Goal: Transaction & Acquisition: Obtain resource

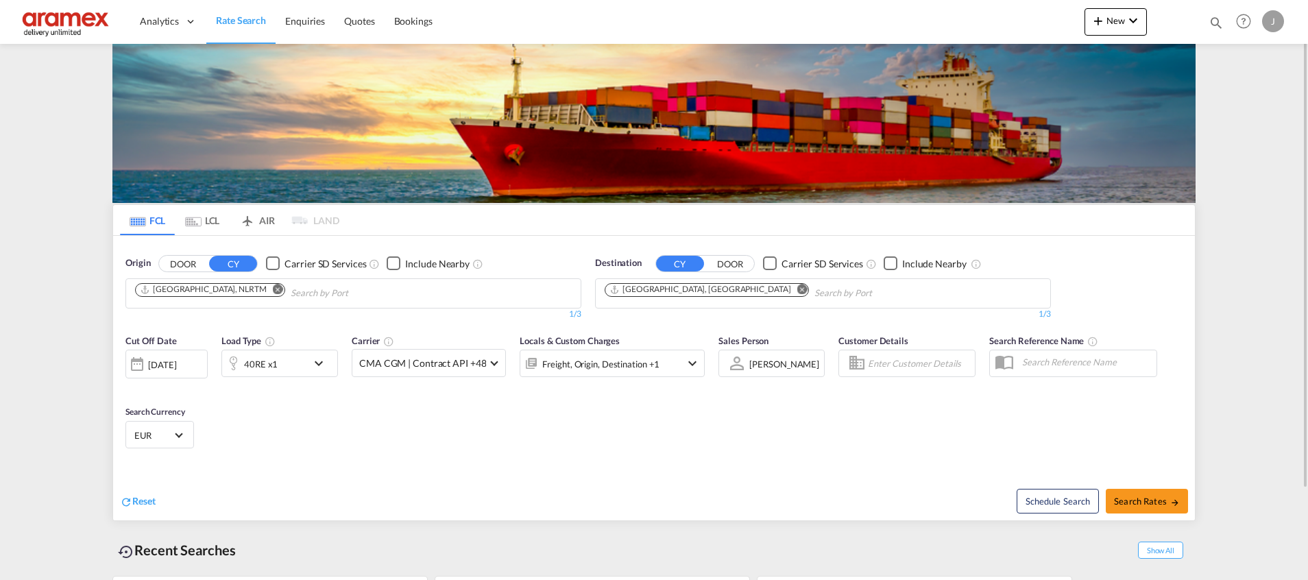
click at [797, 289] on md-icon "Remove" at bounding box center [802, 289] width 10 height 10
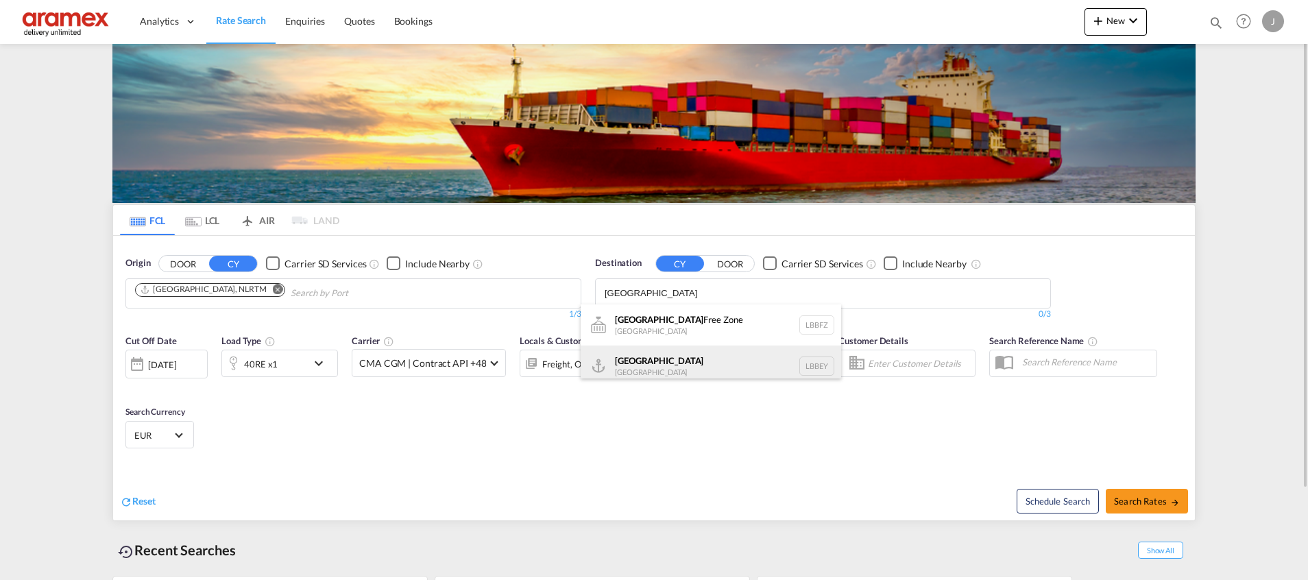
type input "Beirut"
click at [667, 366] on div "Beirut Lebanon LBBEY" at bounding box center [711, 366] width 261 height 41
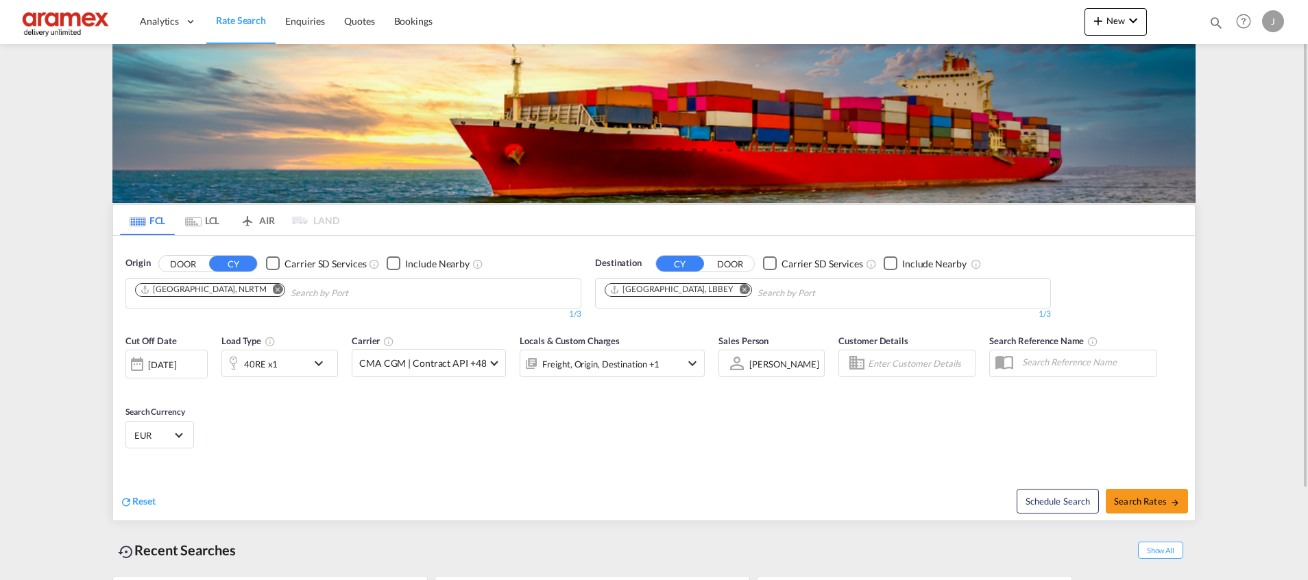
click at [291, 365] on div "40RE x1" at bounding box center [264, 363] width 85 height 27
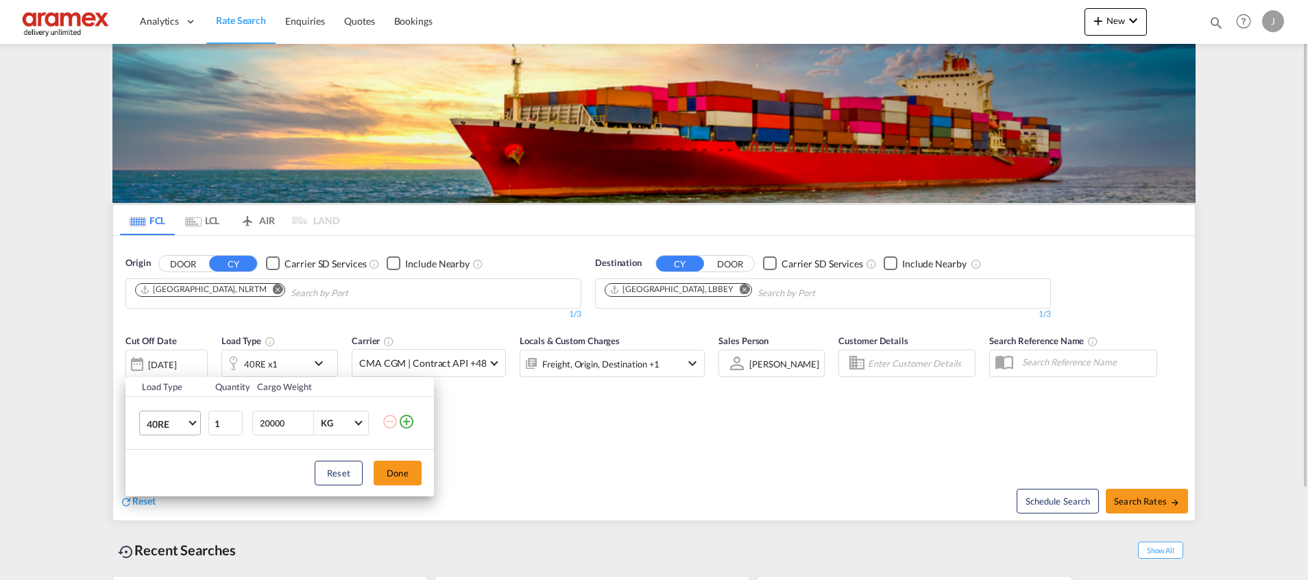
click at [187, 430] on md-select-value "40RE" at bounding box center [172, 422] width 55 height 23
click at [182, 422] on md-option "40HC" at bounding box center [182, 418] width 93 height 33
click at [407, 484] on button "Done" at bounding box center [398, 473] width 48 height 25
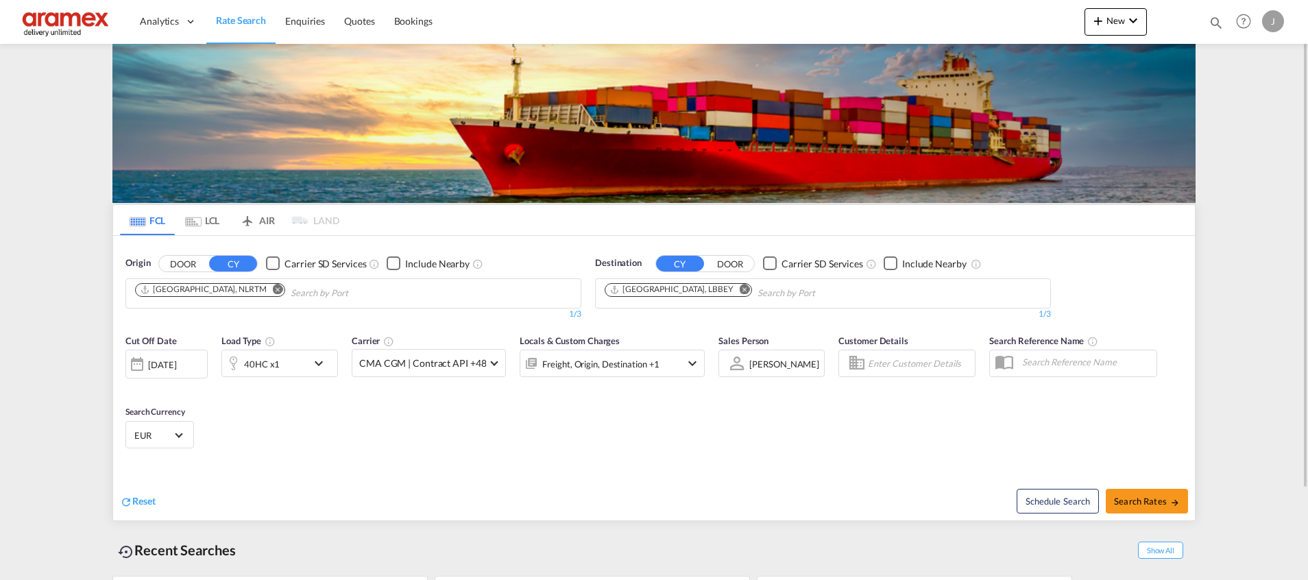
click at [311, 363] on md-icon "icon-chevron-down" at bounding box center [322, 363] width 23 height 16
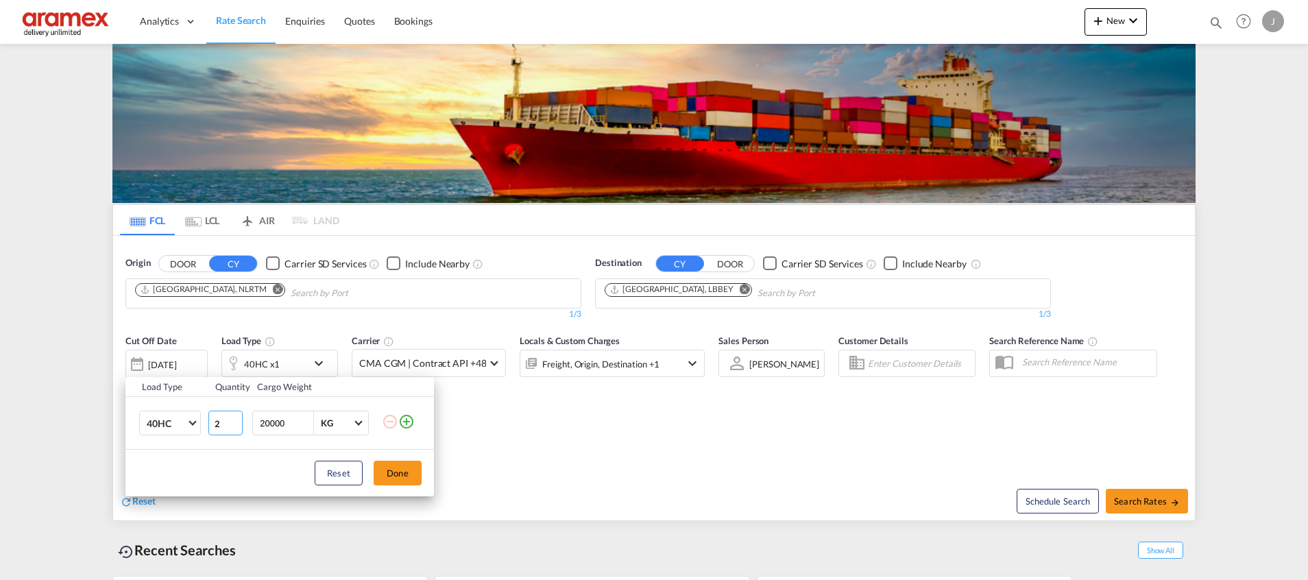
type input "2"
click at [234, 420] on input "2" at bounding box center [225, 423] width 34 height 25
click at [384, 471] on button "Done" at bounding box center [398, 473] width 48 height 25
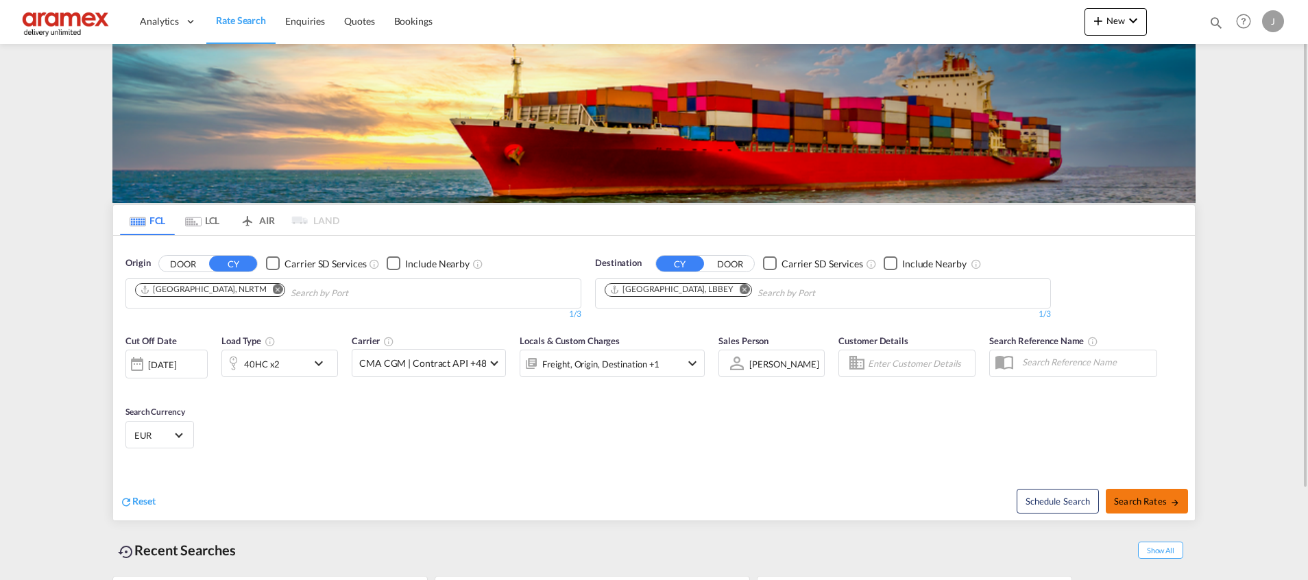
click at [1125, 496] on span "Search Rates" at bounding box center [1147, 501] width 66 height 11
type input "NLRTM to LBBEY / 2 Oct 2025"
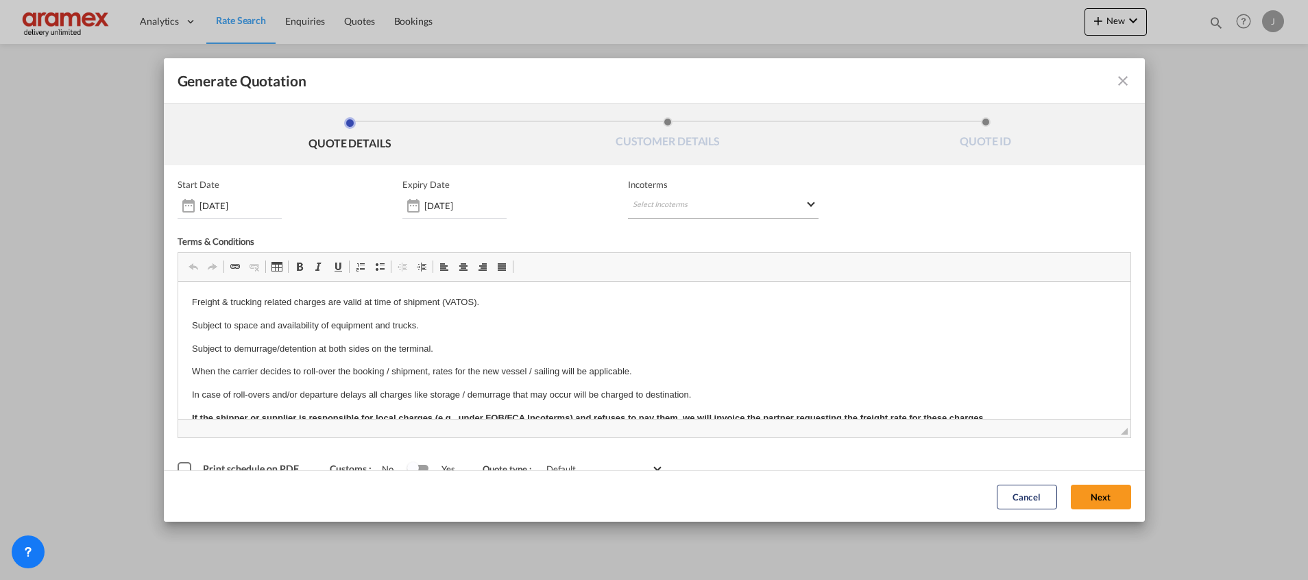
click at [643, 209] on md-select "Select Incoterms EXW - import Ex Works DAP - export Delivered at Place CFR - ex…" at bounding box center [723, 206] width 191 height 25
click at [644, 237] on input "search" at bounding box center [692, 234] width 127 height 12
type input "exw"
click at [673, 266] on div "Ex Works" at bounding box center [698, 268] width 130 height 9
click at [1077, 494] on button "Next" at bounding box center [1101, 496] width 60 height 25
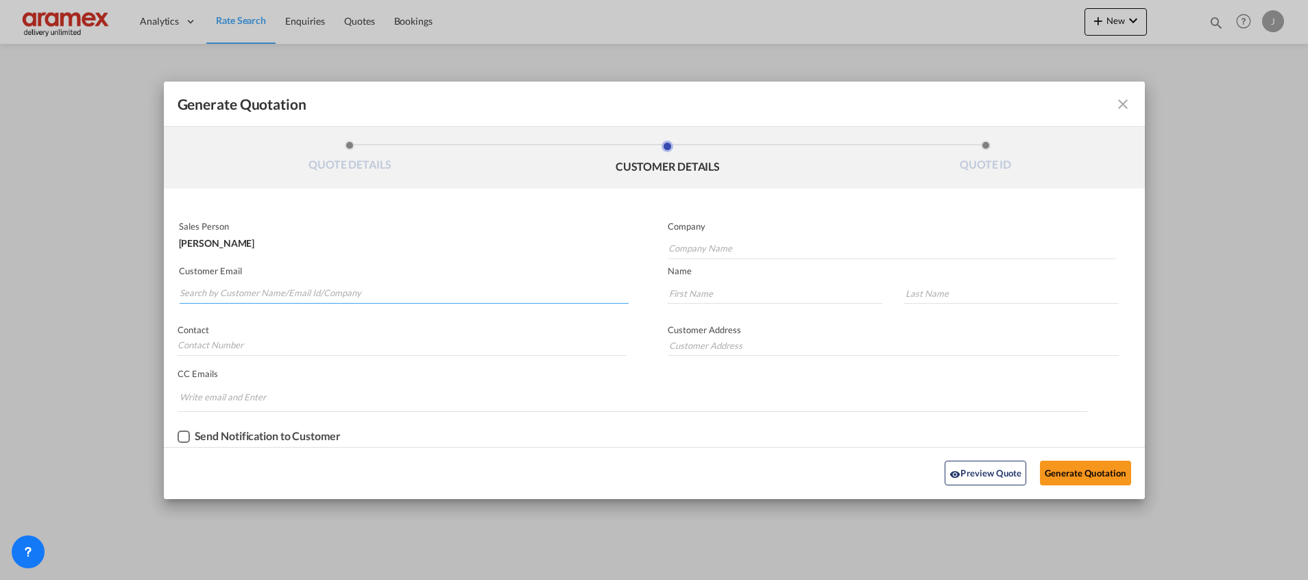
click at [275, 294] on input "Search by Customer Name/Email Id/Company" at bounding box center [404, 293] width 449 height 21
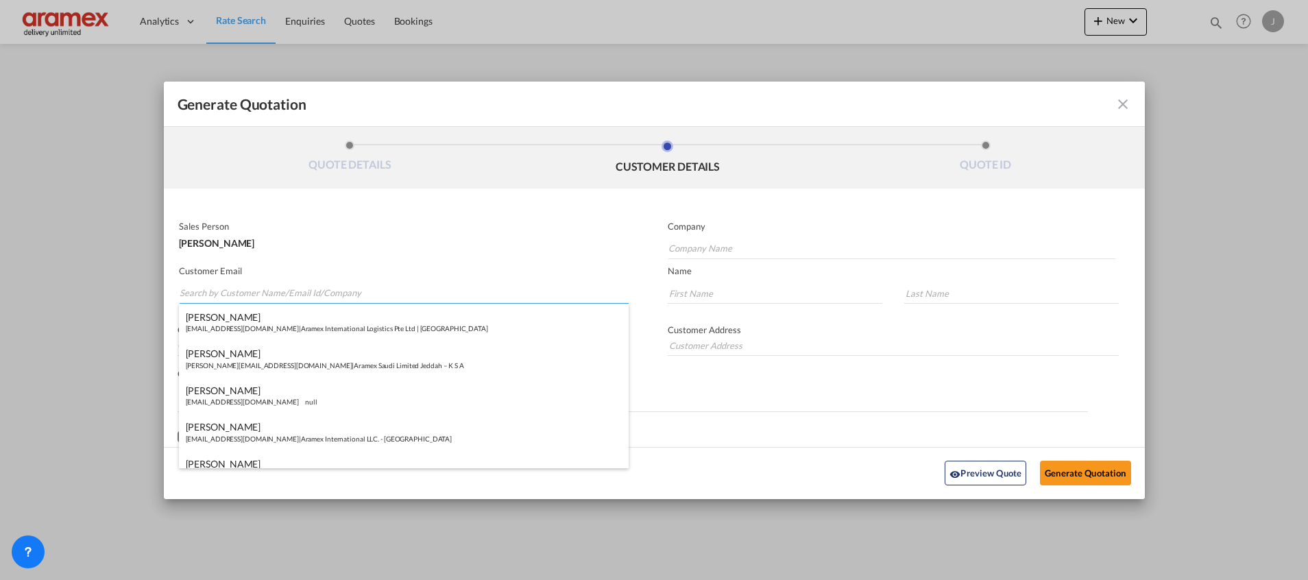
type input "D"
type input "F"
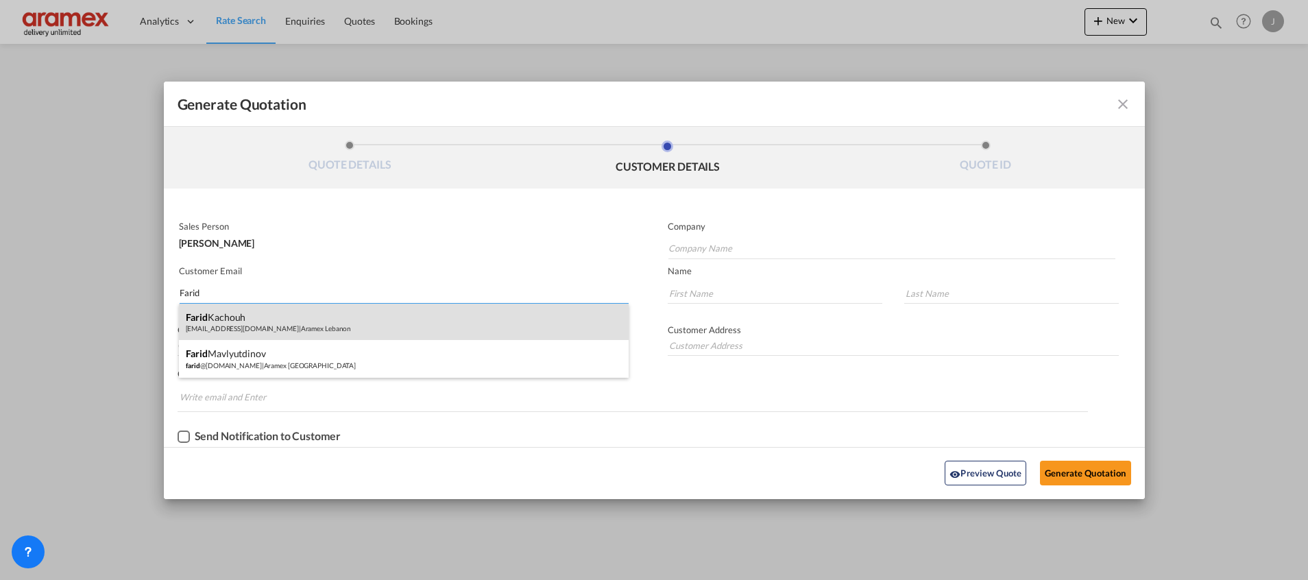
type input "Farid"
click at [268, 324] on div "Farid Kachouh all_bey_freight_pricing_europe@aramex.com | Aramex Lebanon" at bounding box center [404, 322] width 450 height 37
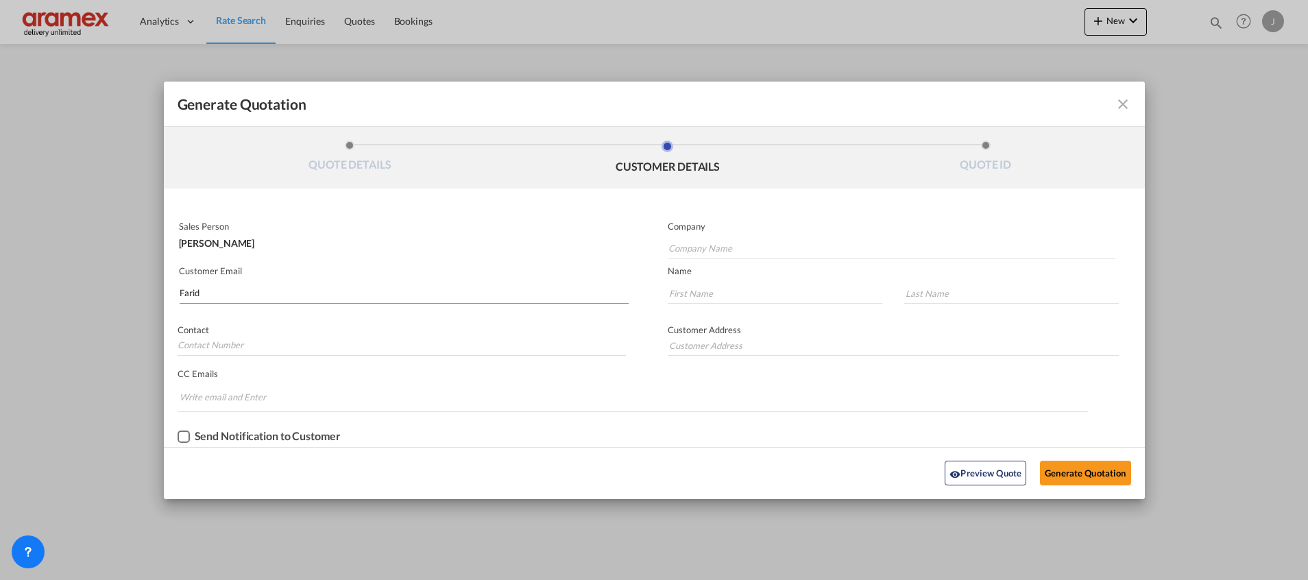
type input "Aramex Lebanon"
type input "all_bey_freight_pricing_europe@aramex.com"
type input "Farid"
type input "Kachouh"
type input "[GEOGRAPHIC_DATA]"
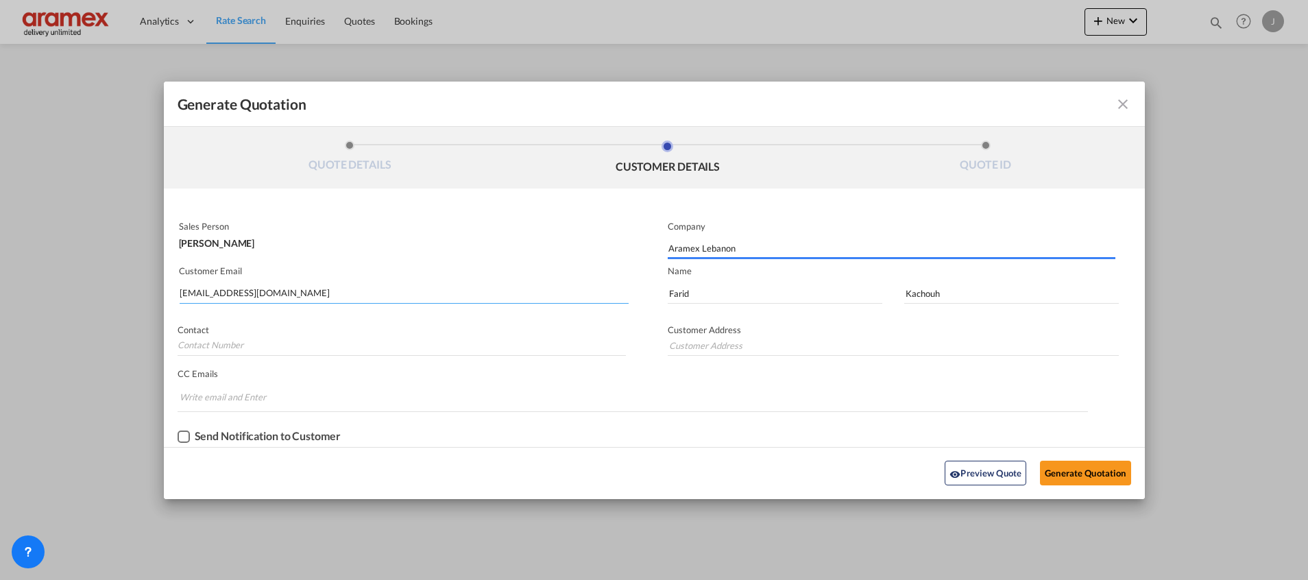
type input "[GEOGRAPHIC_DATA]"
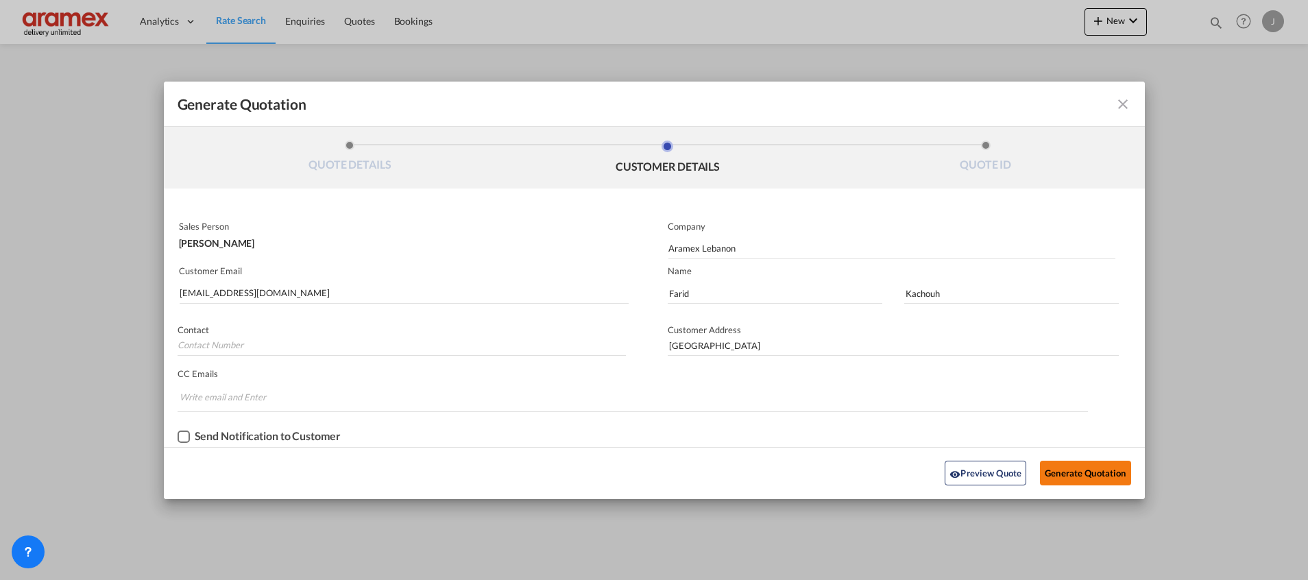
click at [1082, 462] on button "Generate Quotation" at bounding box center [1085, 473] width 90 height 25
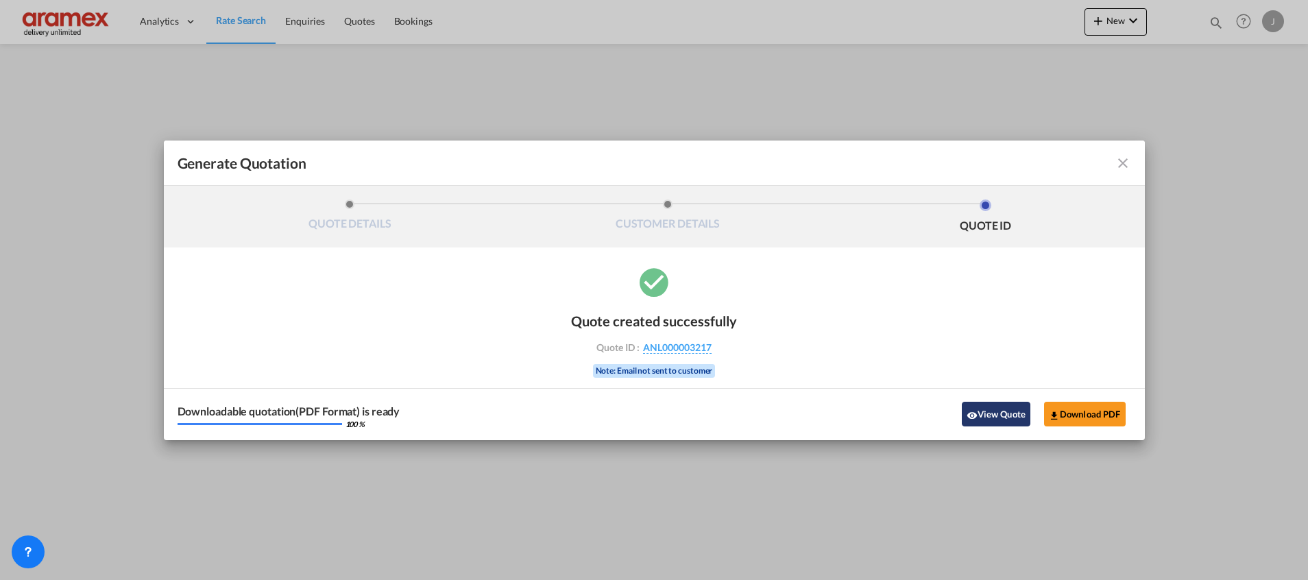
click at [986, 406] on button "View Quote" at bounding box center [996, 414] width 69 height 25
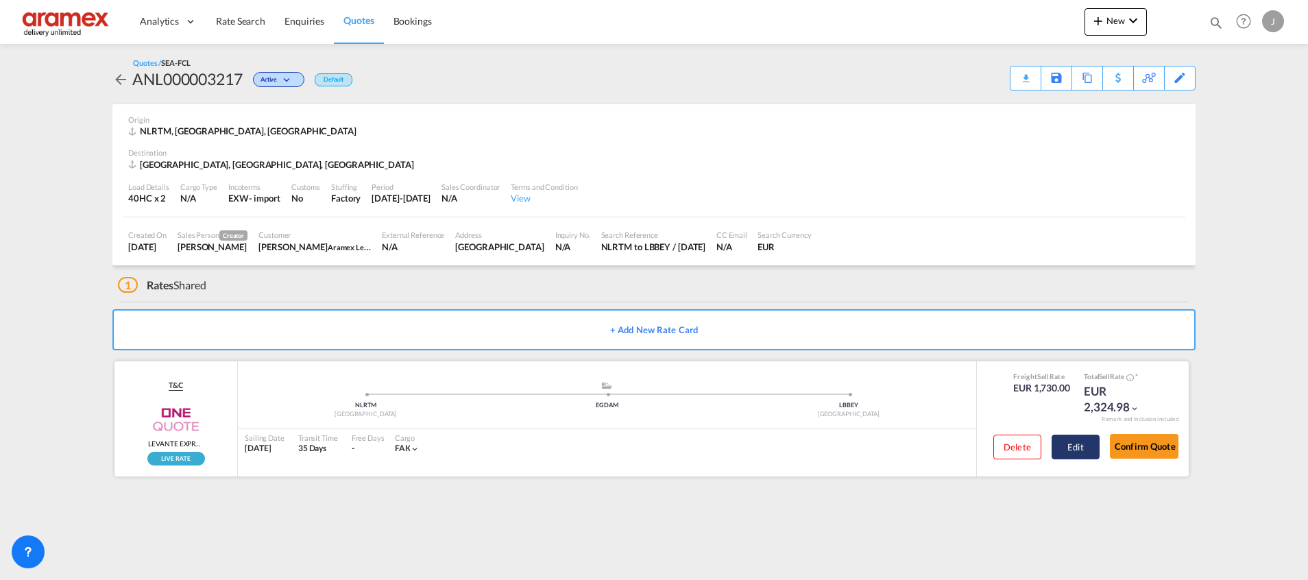
click at [1068, 444] on button "Edit" at bounding box center [1076, 447] width 48 height 25
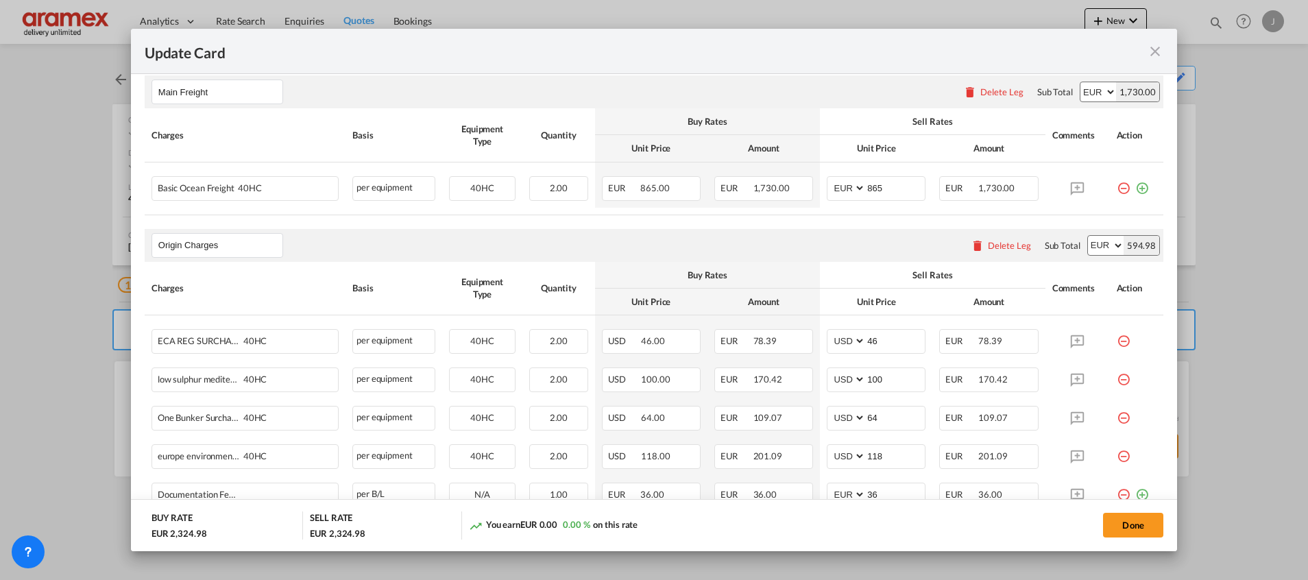
scroll to position [479, 0]
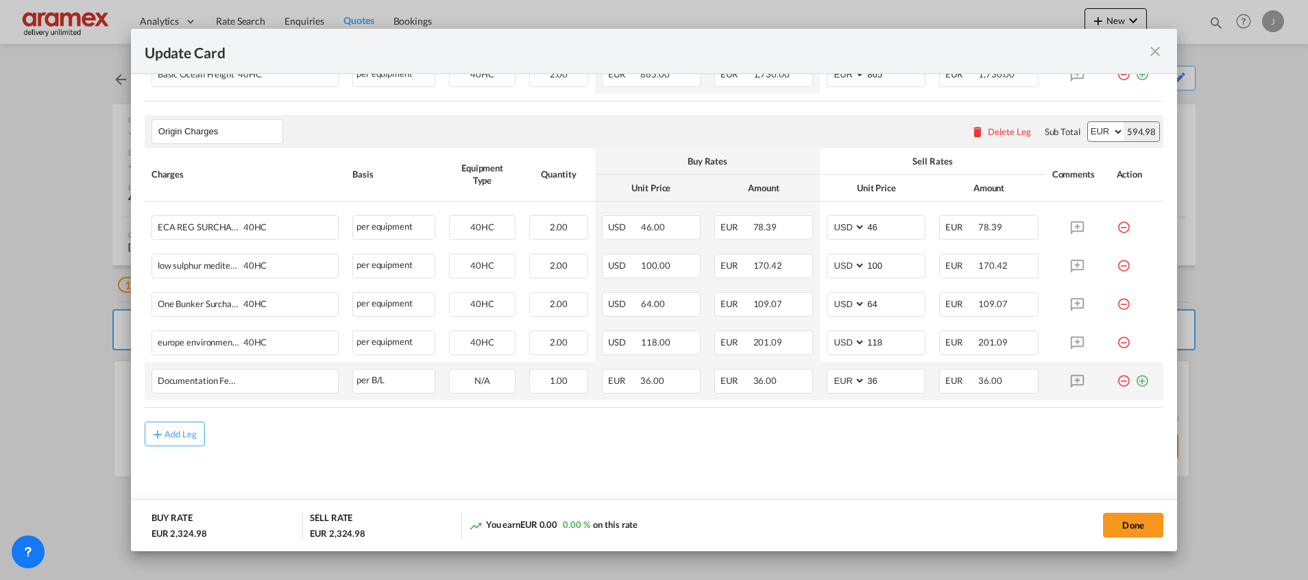
click at [1135, 383] on md-icon "icon-plus-circle-outline green-400-fg" at bounding box center [1142, 376] width 14 height 14
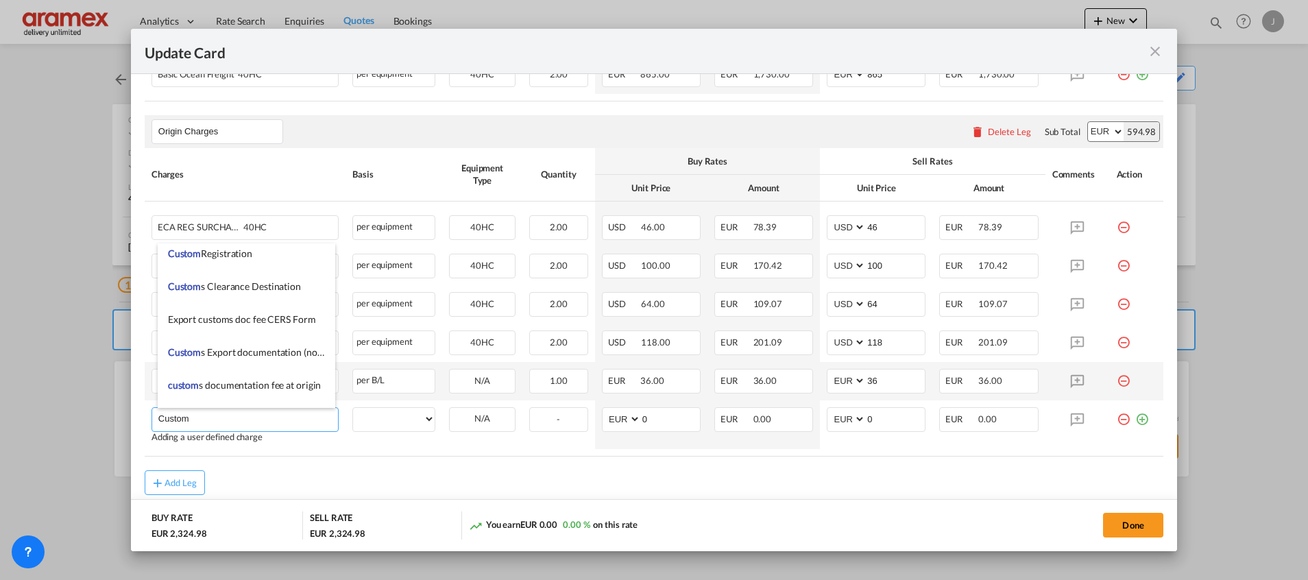
scroll to position [1542, 0]
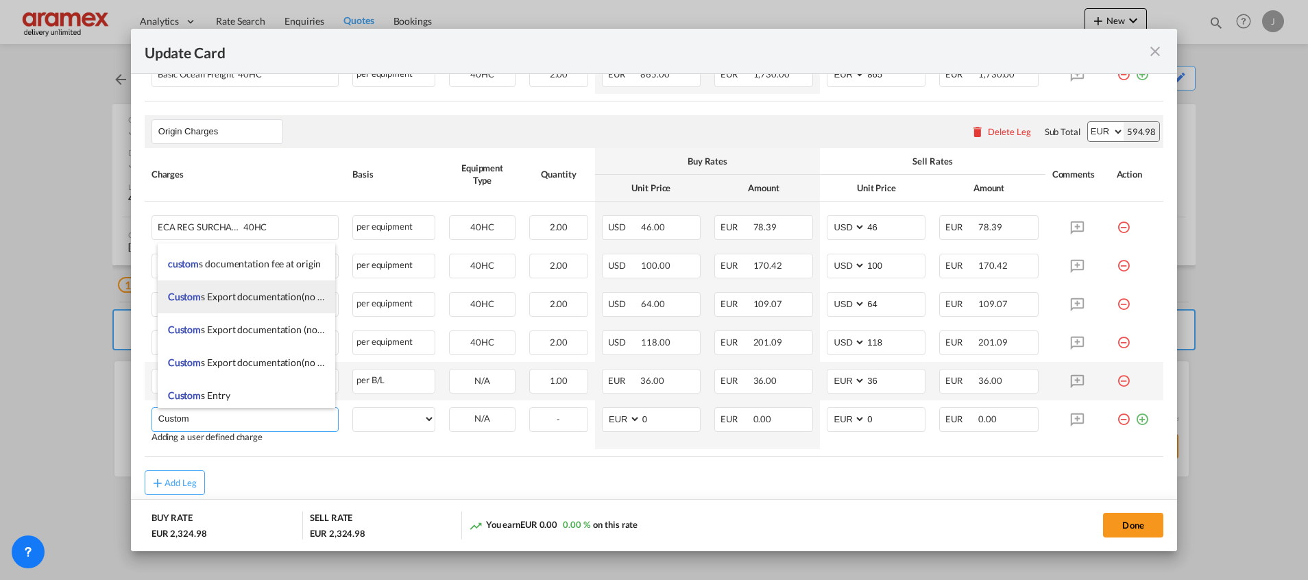
click at [275, 303] on li "Custom s Export documentation(no costs, suggested sell)" at bounding box center [247, 296] width 178 height 33
type input "Customs Export documentation(no costs, suggested sell)"
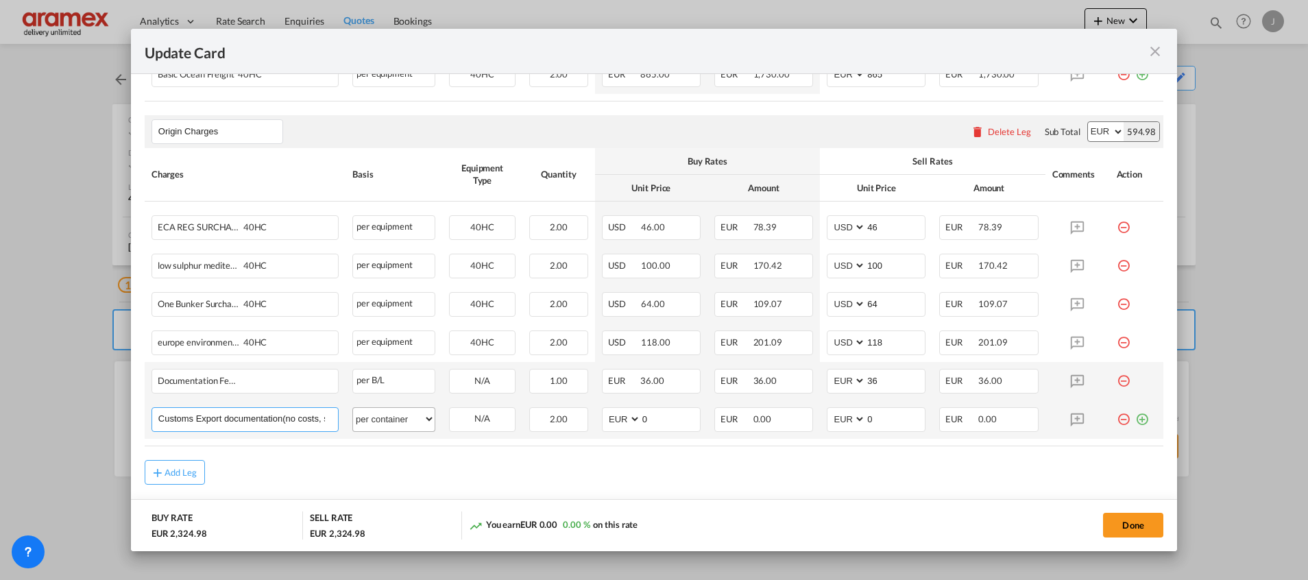
scroll to position [0, 63]
drag, startPoint x: 285, startPoint y: 410, endPoint x: 374, endPoint y: 408, distance: 89.1
click at [374, 408] on tr "Customs Export documentation(no costs, suggested sell) Please Enter User Define…" at bounding box center [654, 419] width 1019 height 38
click at [415, 420] on select "per equipment per container per B/L per shipping bill per shipment per pallet p…" at bounding box center [394, 419] width 82 height 22
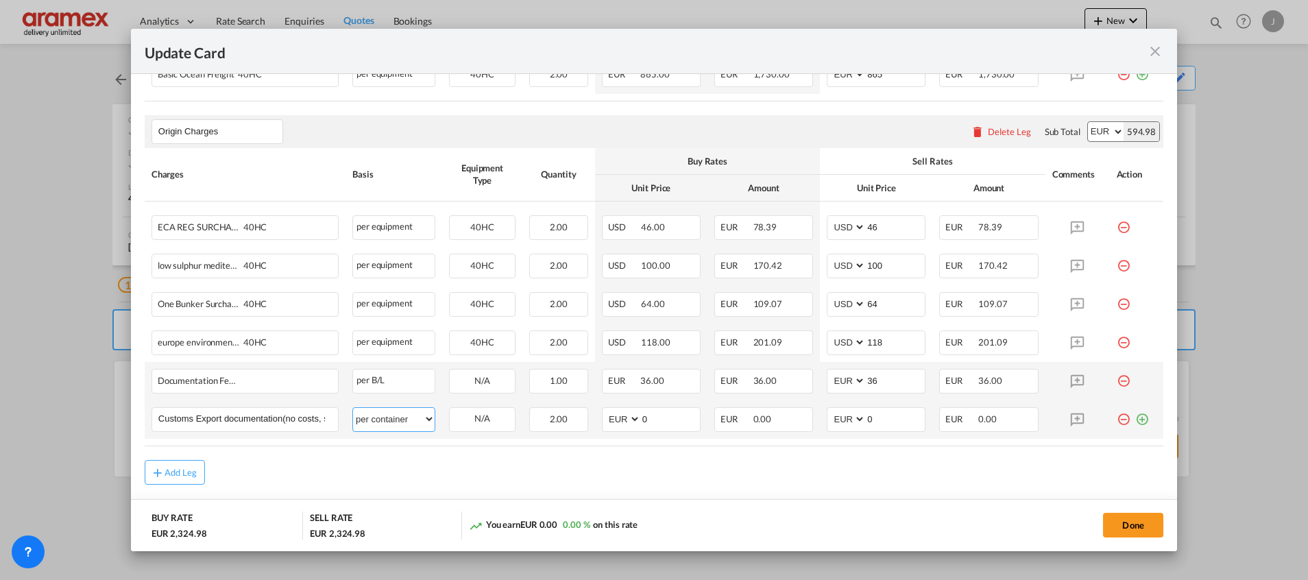
select select "per shipment"
click at [353, 408] on select "per equipment per container per B/L per shipping bill per shipment per pallet p…" at bounding box center [394, 419] width 82 height 22
drag, startPoint x: 627, startPoint y: 420, endPoint x: 604, endPoint y: 420, distance: 22.6
click at [604, 420] on md-input-container "AED AFN ALL AMD ANG AOA ARS AUD AWG AZN BAM BBD BDT BGN BHD BIF BMD BND BOB BRL…" at bounding box center [651, 419] width 99 height 25
type input "65"
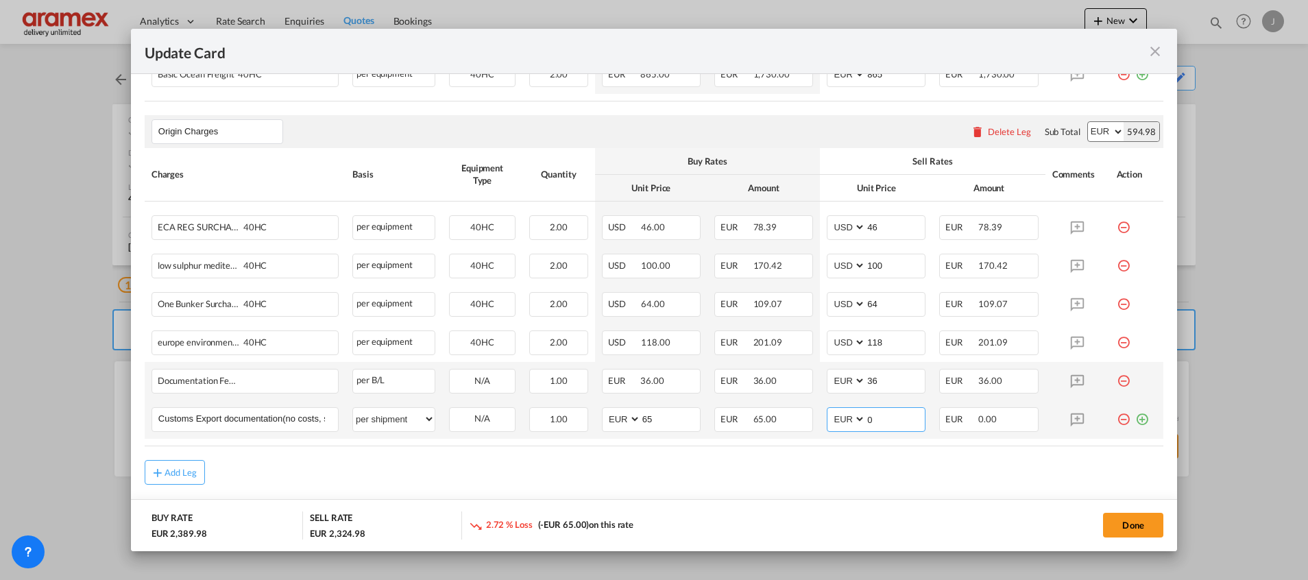
drag, startPoint x: 856, startPoint y: 421, endPoint x: 814, endPoint y: 418, distance: 41.9
click at [820, 418] on td "AED AFN ALL AMD ANG AOA ARS AUD AWG AZN BAM BBD BDT BGN BHD BIF BMD BND BOB BRL…" at bounding box center [876, 419] width 112 height 38
type input "65"
click at [806, 474] on div "Add Leg" at bounding box center [654, 472] width 1019 height 25
click at [182, 476] on div "Add Leg" at bounding box center [181, 472] width 33 height 8
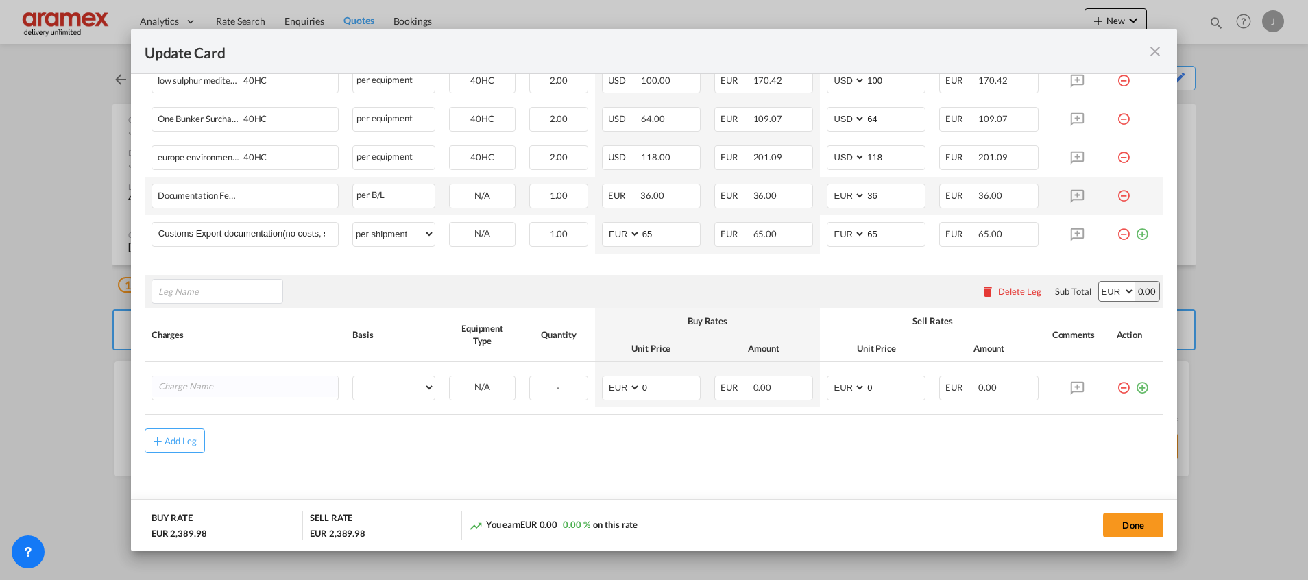
scroll to position [670, 0]
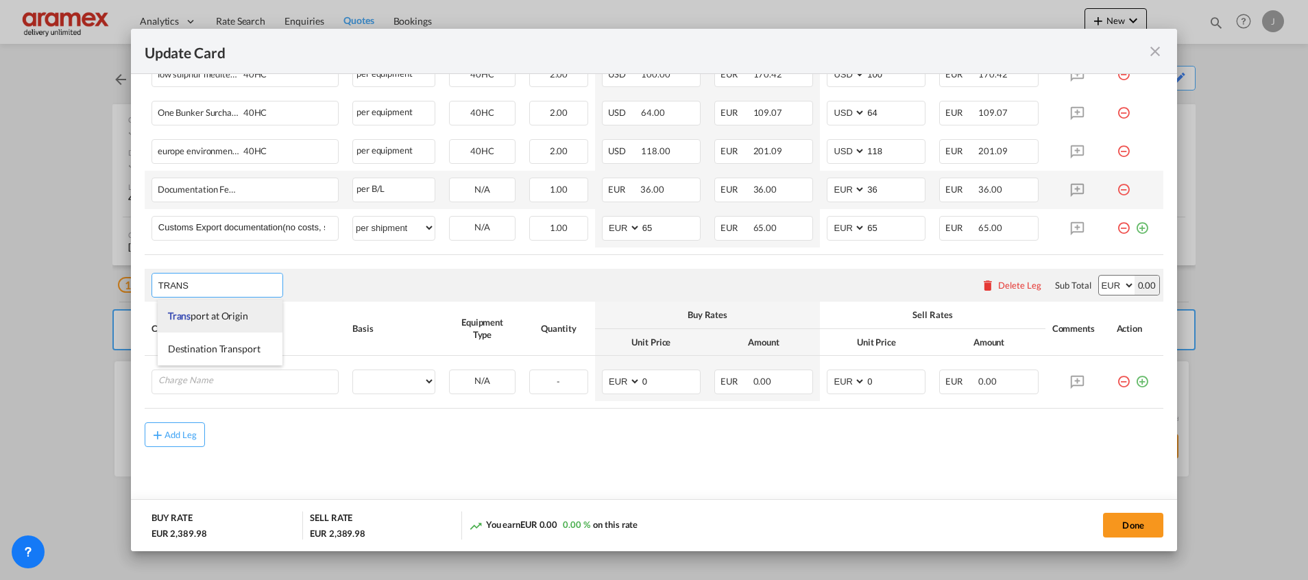
click at [221, 306] on li "Trans port at Origin" at bounding box center [220, 316] width 125 height 33
type input "Transport at Origin"
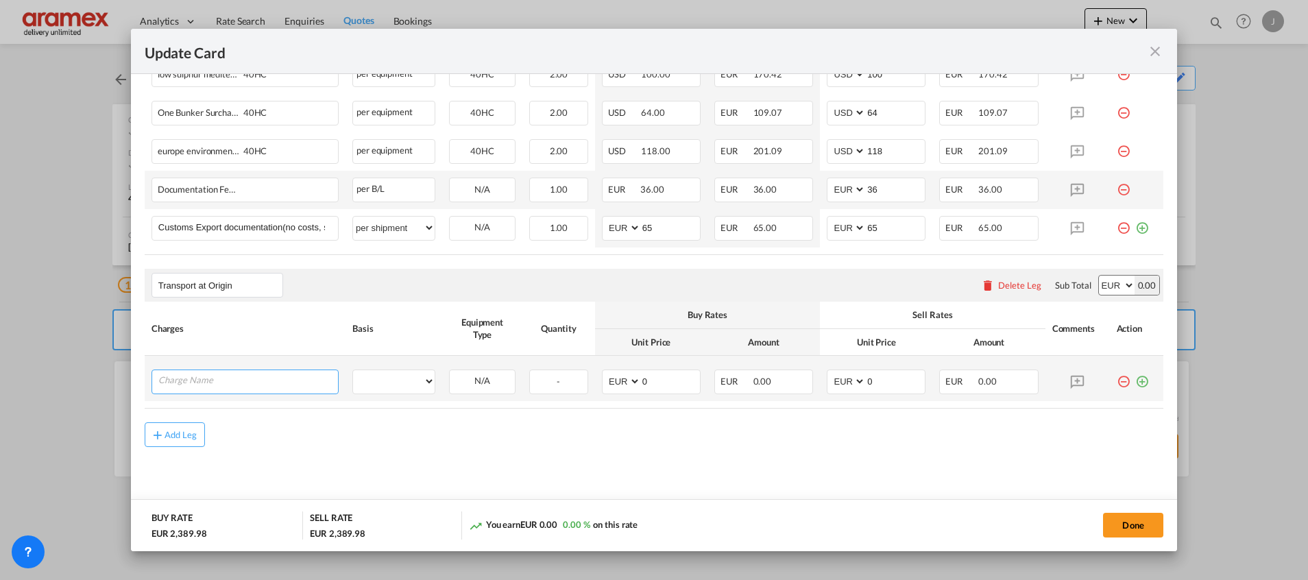
click at [250, 374] on input "Charge Name" at bounding box center [248, 380] width 180 height 21
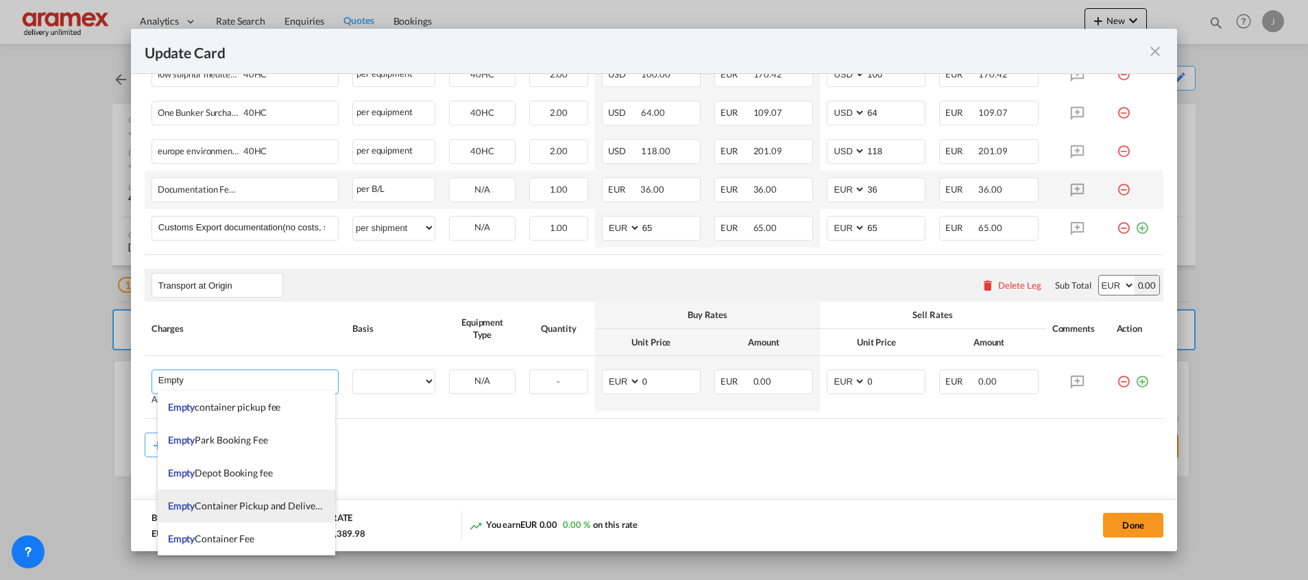
click at [257, 505] on span "Empty Container Pickup and Delivery Charge" at bounding box center [262, 506] width 189 height 12
type input "Empty Container Pickup and Delivery Charge"
select select "per equipment"
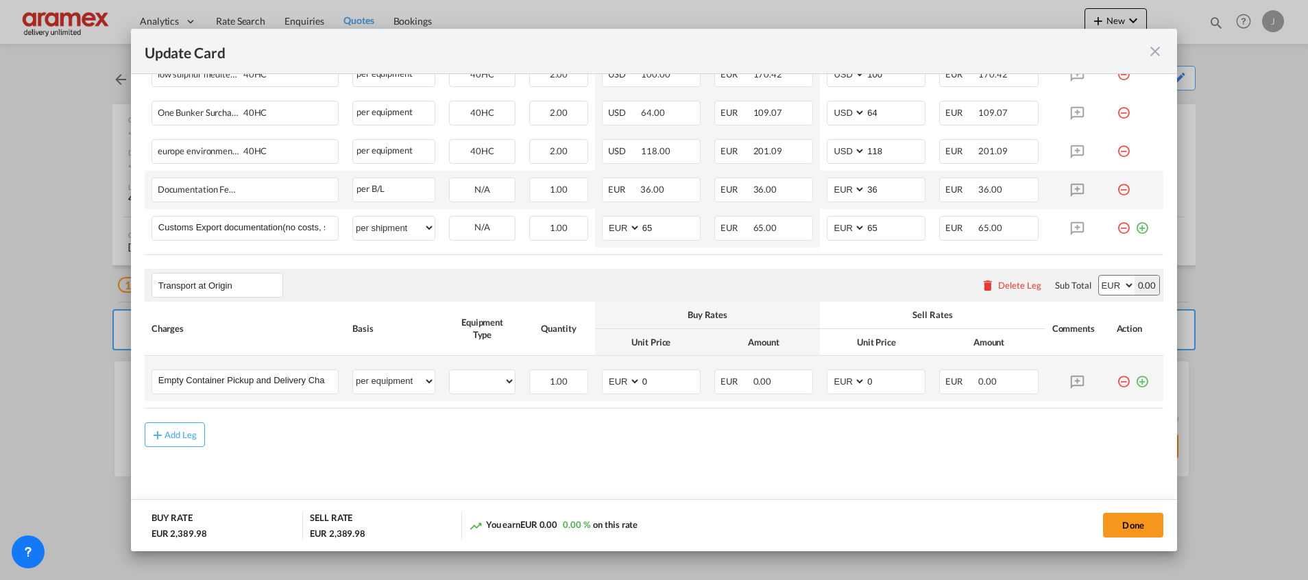
click at [1135, 378] on md-icon "icon-plus-circle-outline green-400-fg" at bounding box center [1142, 377] width 14 height 14
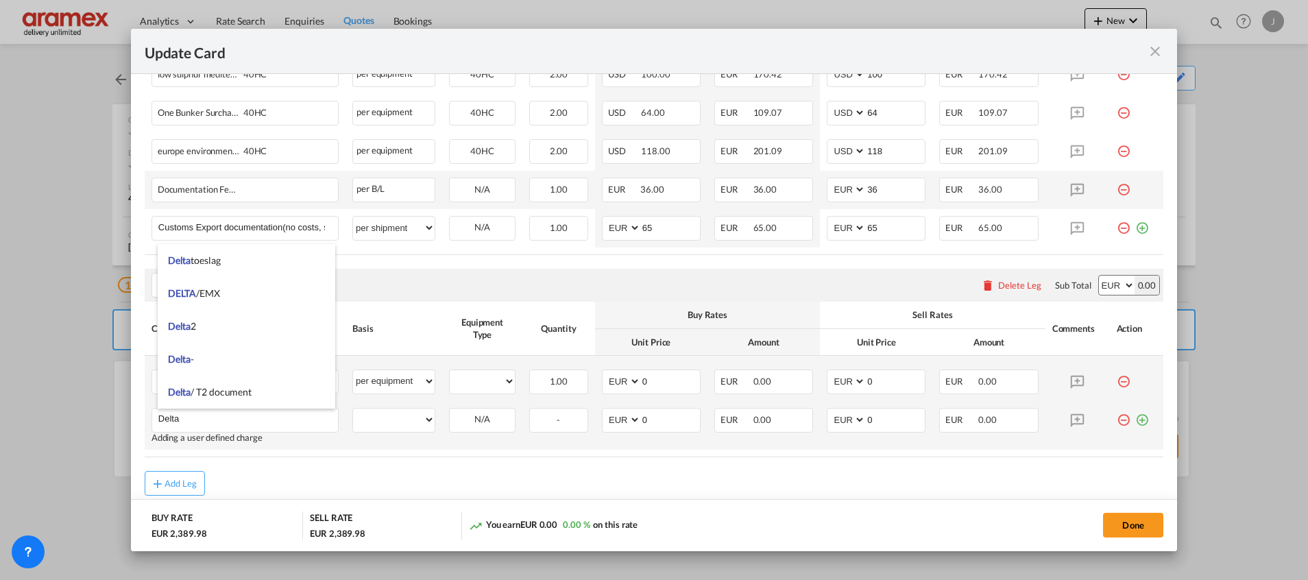
type input "Delta"
click at [1135, 422] on md-icon "icon-plus-circle-outline green-400-fg" at bounding box center [1142, 415] width 14 height 14
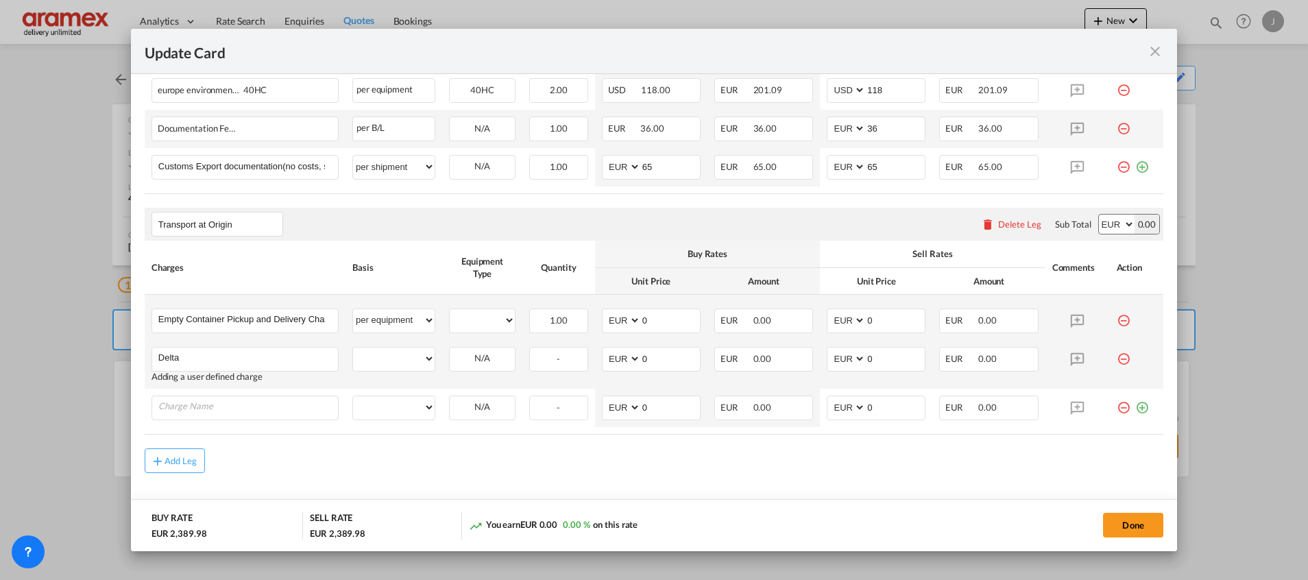
scroll to position [758, 0]
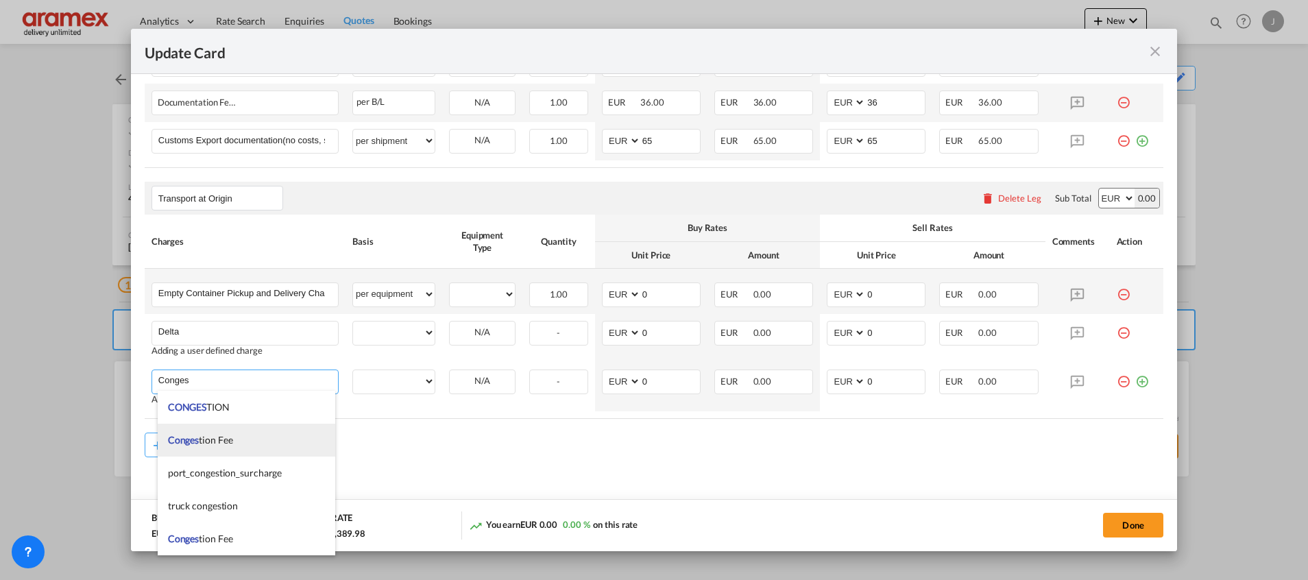
click at [221, 439] on span "Conges tion Fee" at bounding box center [200, 440] width 65 height 12
type input "Congestion Fee"
select select "per equipment"
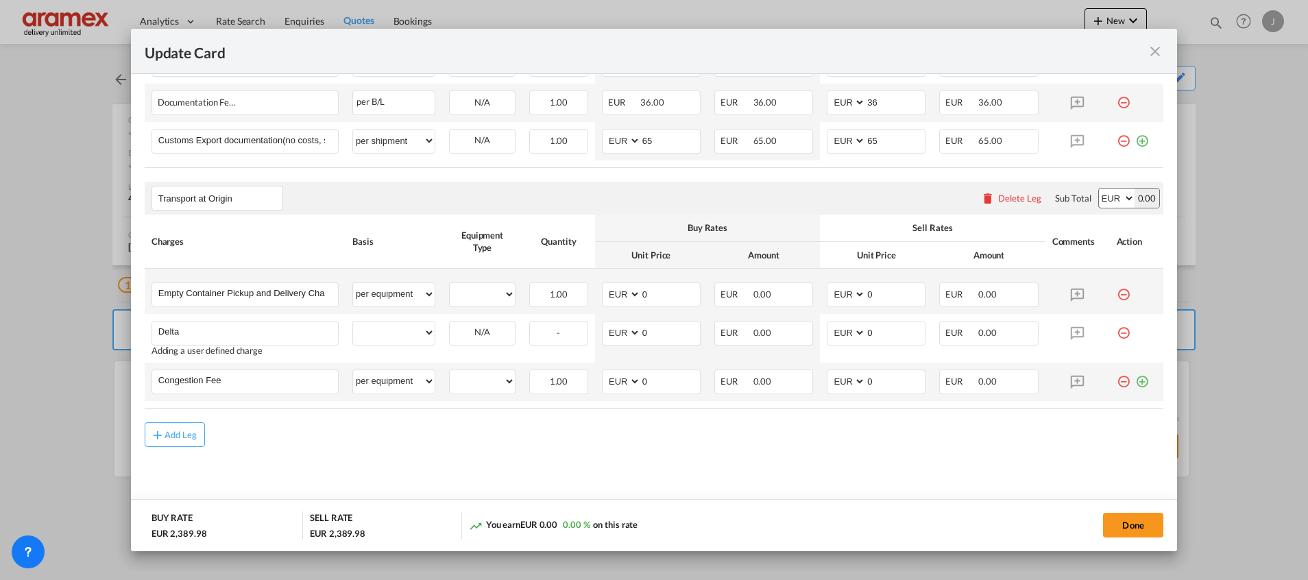
click at [1135, 380] on md-icon "icon-plus-circle-outline green-400-fg" at bounding box center [1142, 377] width 14 height 14
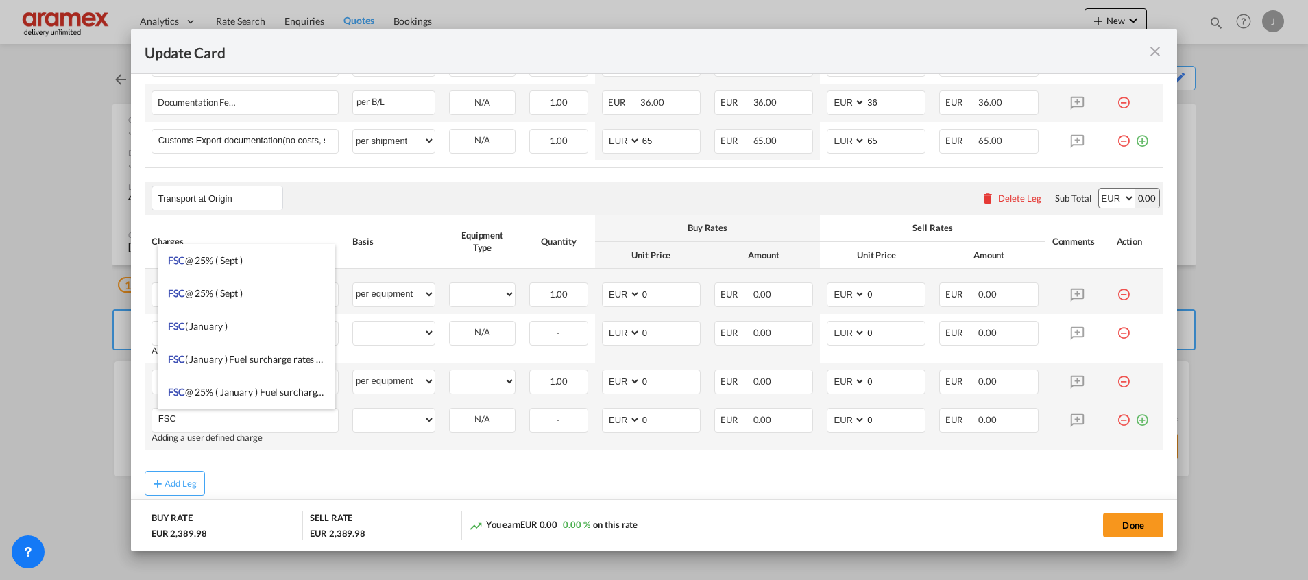
type input "FSC"
click at [1135, 417] on md-icon "icon-plus-circle-outline green-400-fg" at bounding box center [1142, 415] width 14 height 14
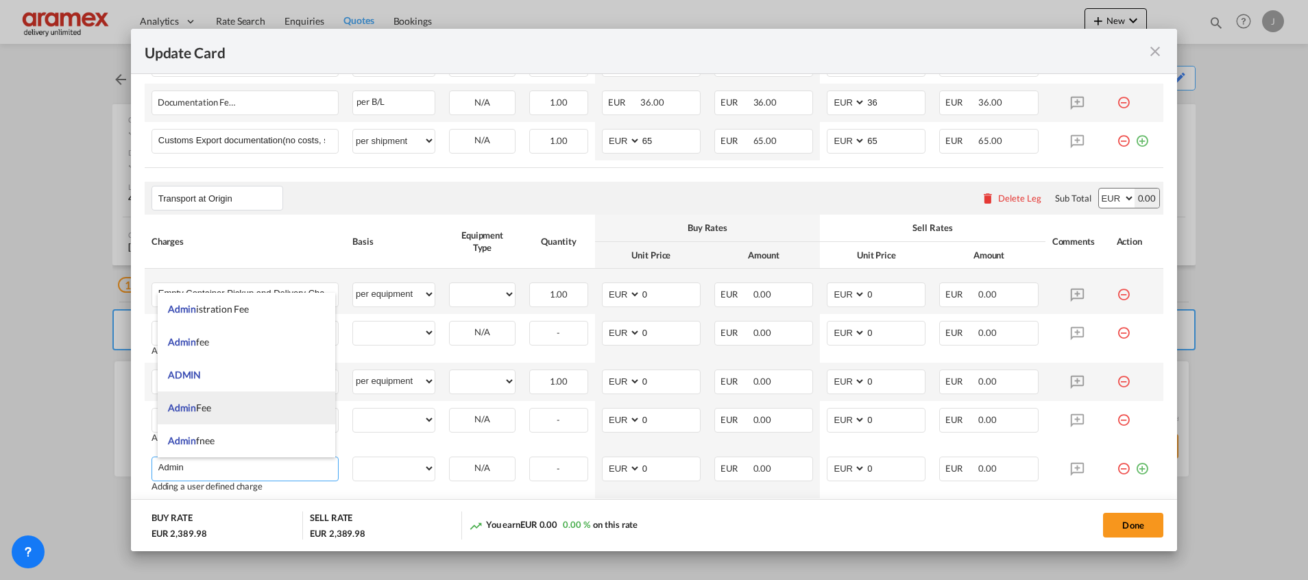
click at [226, 404] on li "Admin Fee" at bounding box center [247, 407] width 178 height 33
type input "Admin Fee"
select select "per equipment"
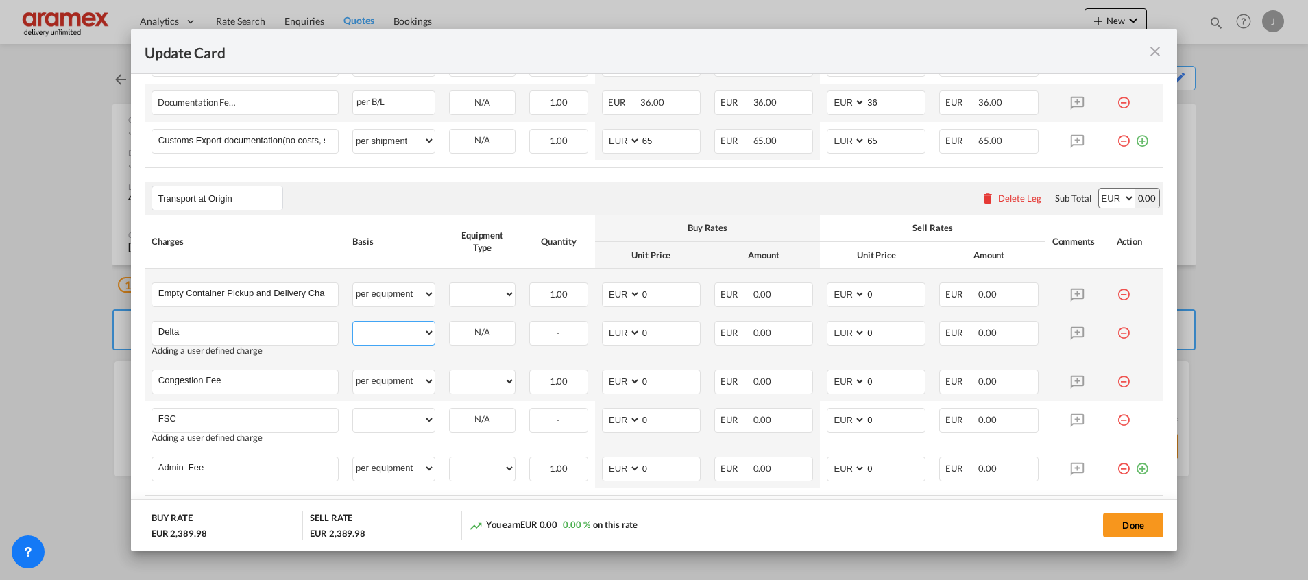
drag, startPoint x: 424, startPoint y: 329, endPoint x: 416, endPoint y: 330, distance: 8.3
click at [424, 329] on select "per equipment per container per B/L per shipping bill per shipment % on pickup …" at bounding box center [394, 333] width 82 height 22
select select "per equipment"
click at [353, 322] on select "per equipment per container per B/L per shipping bill per shipment % on pickup …" at bounding box center [394, 333] width 82 height 22
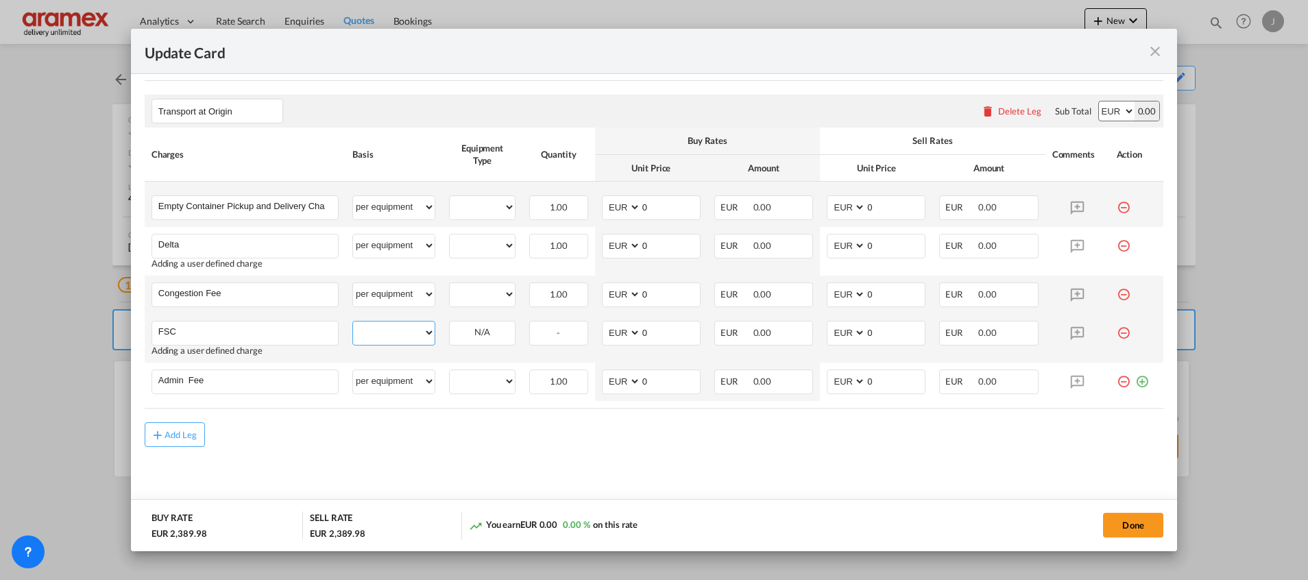
click at [381, 338] on select "per equipment per container per B/L per shipping bill per shipment % on pickup …" at bounding box center [394, 333] width 82 height 22
select select "per equipment"
click at [353, 322] on select "per equipment per container per B/L per shipping bill per shipment % on pickup …" at bounding box center [394, 333] width 82 height 22
click at [490, 200] on select "40HC" at bounding box center [482, 207] width 65 height 19
select select "40HC"
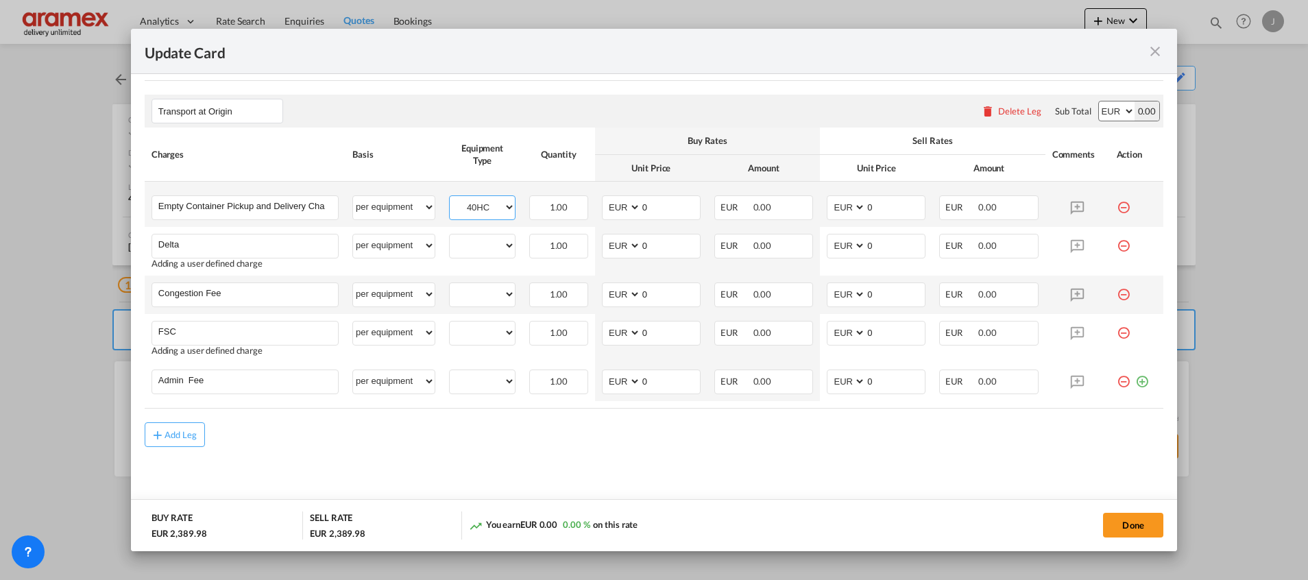
click at [450, 198] on select "40HC" at bounding box center [482, 207] width 65 height 19
click at [484, 255] on div "40HC" at bounding box center [482, 246] width 66 height 25
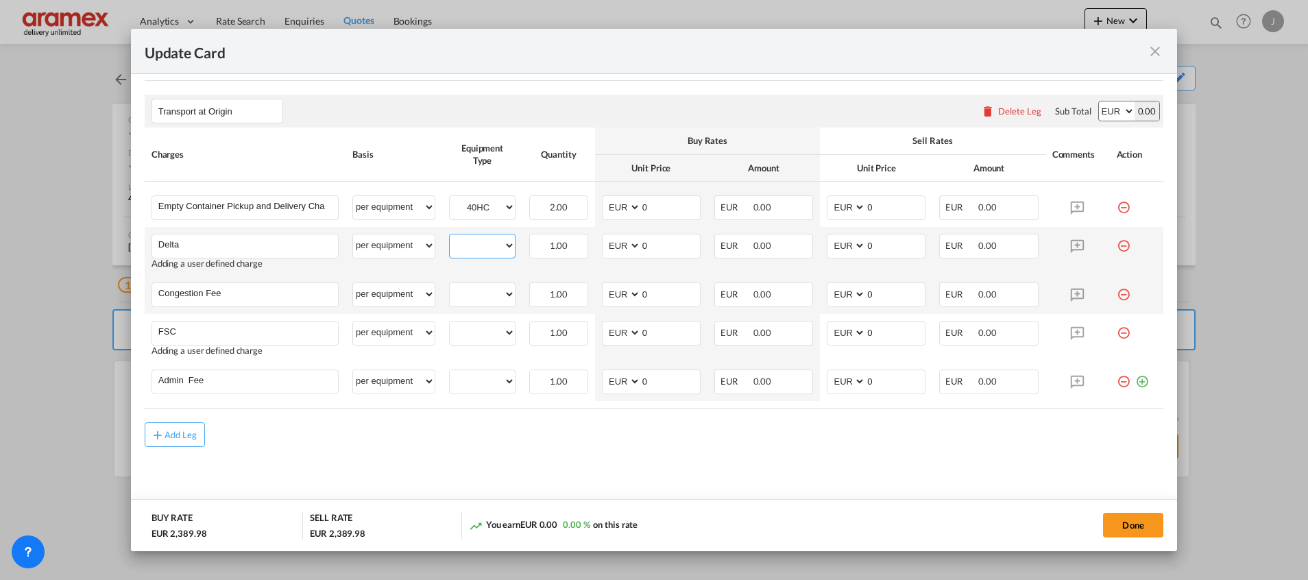
drag, startPoint x: 484, startPoint y: 245, endPoint x: 482, endPoint y: 253, distance: 7.8
click at [484, 245] on select "40HC" at bounding box center [482, 246] width 65 height 19
select select "40HC"
click at [450, 237] on select "40HC" at bounding box center [482, 246] width 65 height 19
click at [474, 287] on select "40HC" at bounding box center [482, 294] width 65 height 19
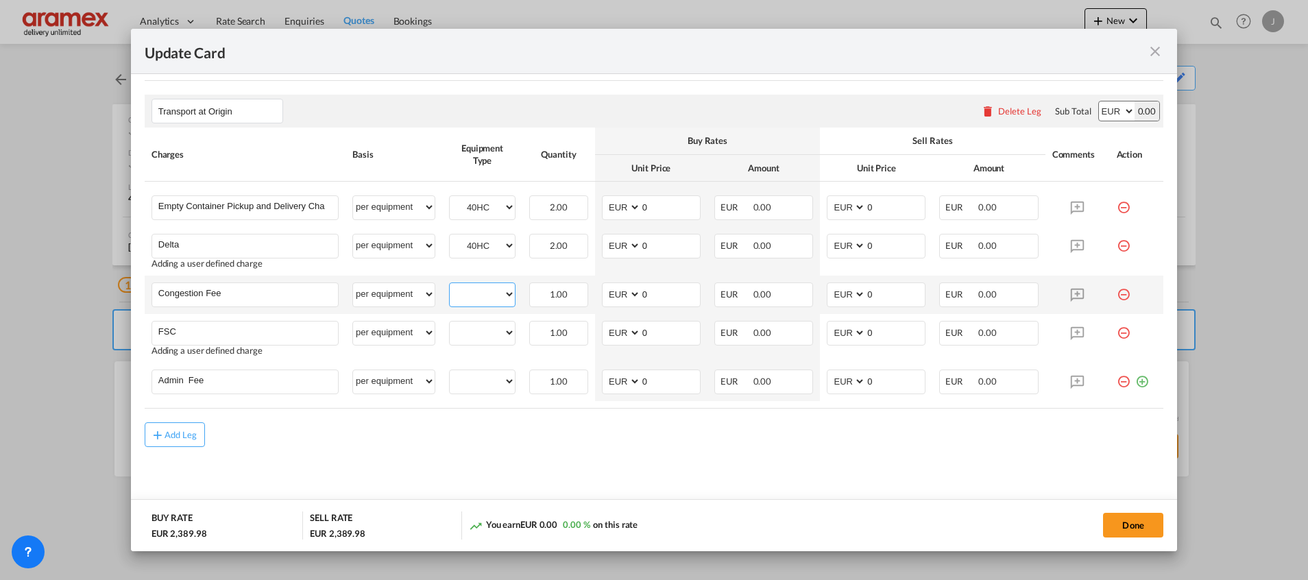
select select "40HC"
click at [450, 285] on select "40HC" at bounding box center [482, 294] width 65 height 19
click at [475, 328] on select "40HC" at bounding box center [482, 333] width 65 height 19
click at [450, 324] on select "40HC" at bounding box center [482, 333] width 65 height 19
click at [472, 370] on md-input-container "40HC" at bounding box center [482, 380] width 65 height 21
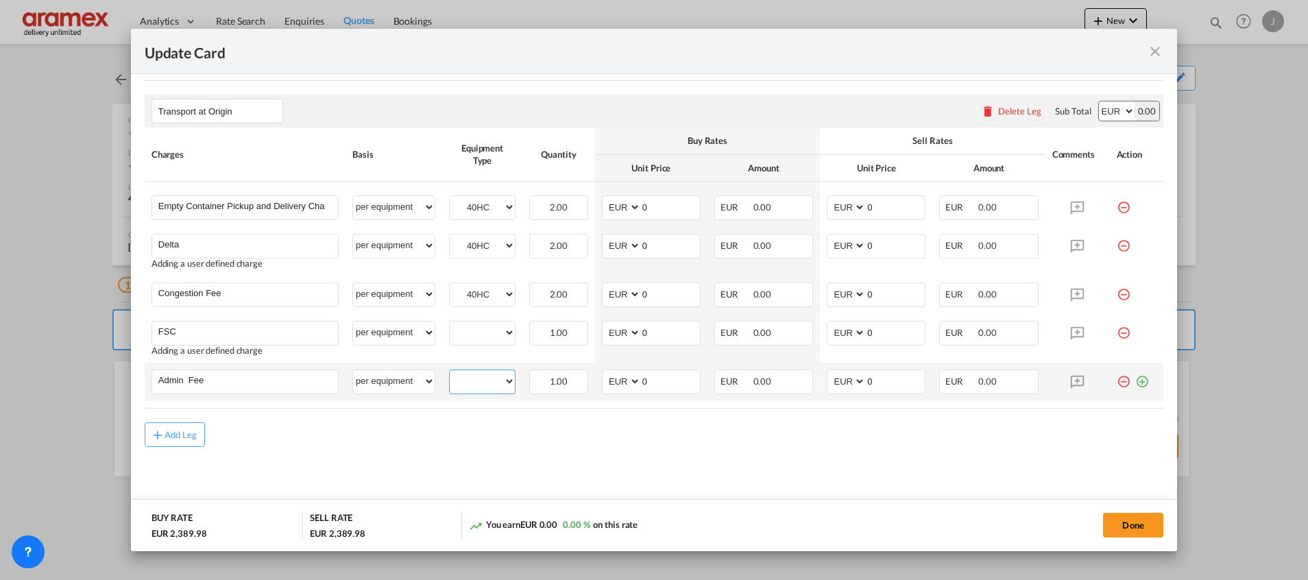
click at [475, 380] on select "40HC" at bounding box center [482, 381] width 65 height 19
select select "40HC"
click at [450, 372] on select "40HC" at bounding box center [482, 381] width 65 height 19
click at [474, 337] on select "40HC" at bounding box center [482, 333] width 65 height 19
select select "40HC"
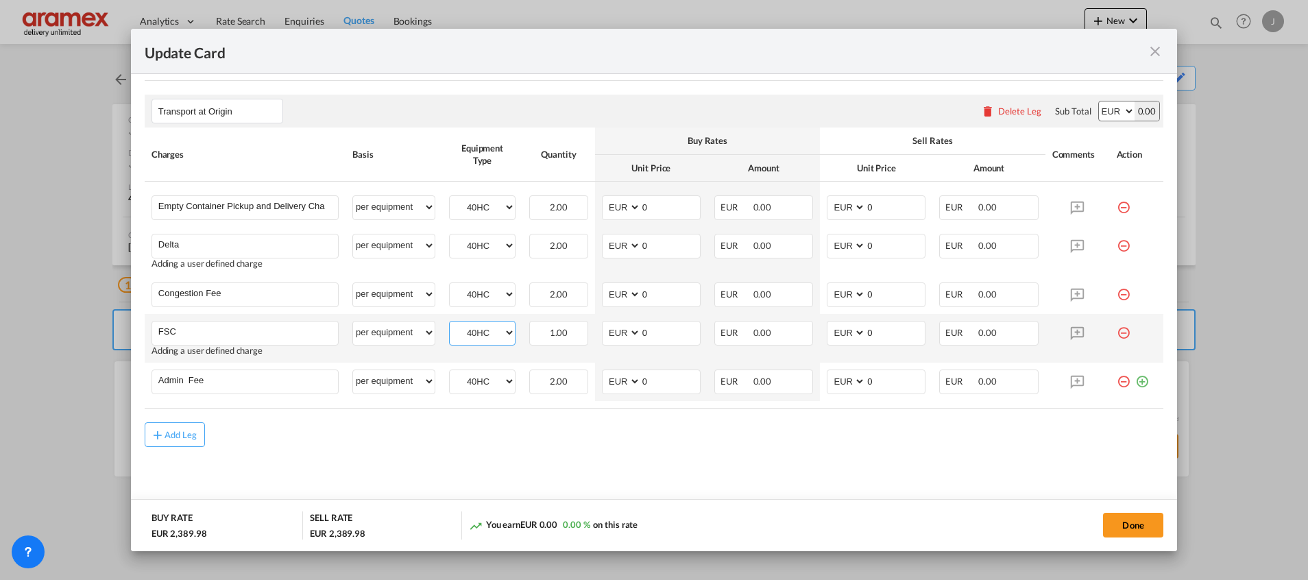
click at [450, 324] on select "40HC" at bounding box center [482, 333] width 65 height 19
drag, startPoint x: 653, startPoint y: 204, endPoint x: 616, endPoint y: 204, distance: 37.0
click at [616, 203] on md-input-container "AED AFN ALL AMD ANG AOA ARS AUD AWG AZN BAM BBD BDT BGN BHD BIF BMD BND BOB BRL…" at bounding box center [651, 207] width 99 height 25
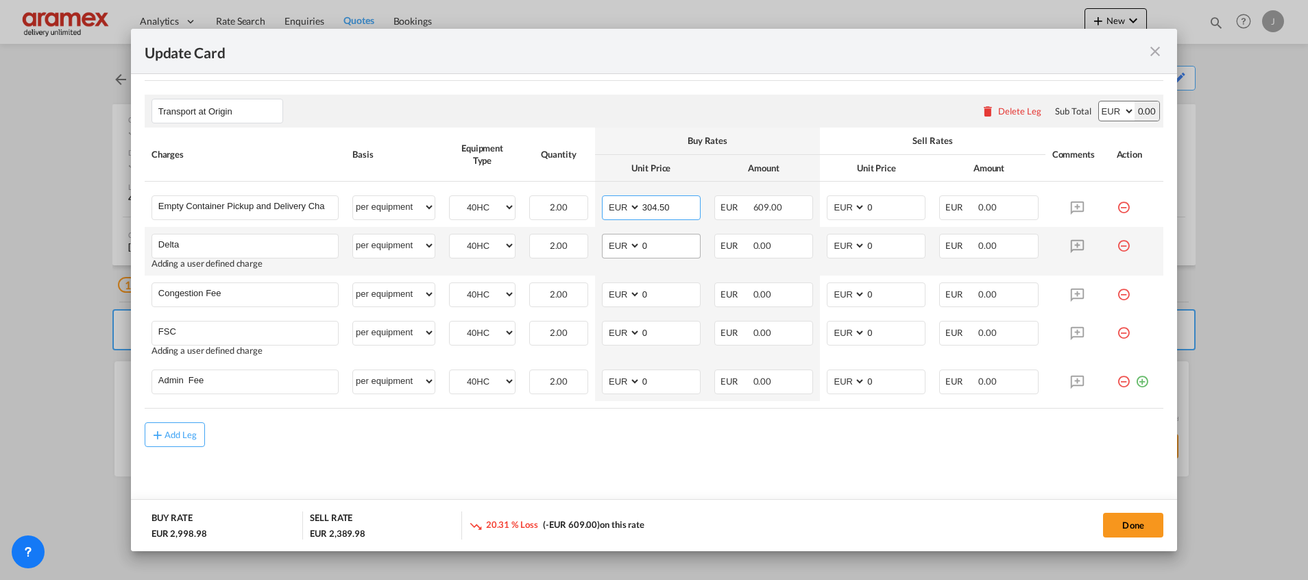
type input "304.50"
drag, startPoint x: 645, startPoint y: 235, endPoint x: 600, endPoint y: 234, distance: 45.3
click at [602, 234] on md-input-container "AED AFN ALL AMD ANG AOA ARS AUD AWG AZN BAM BBD BDT BGN BHD BIF BMD BND BOB BRL…" at bounding box center [651, 246] width 99 height 25
type input "50"
drag, startPoint x: 886, startPoint y: 241, endPoint x: 815, endPoint y: 237, distance: 71.4
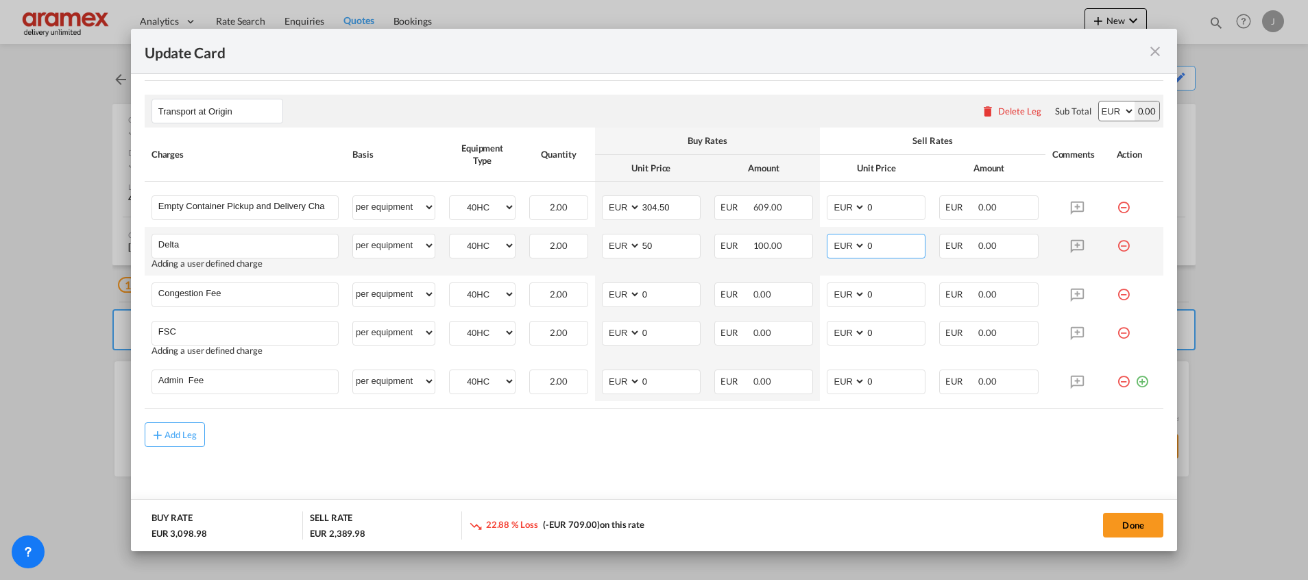
click at [820, 237] on td "AED AFN ALL AMD ANG AOA ARS AUD AWG AZN BAM BBD BDT BGN BHD BIF BMD BND BOB BRL…" at bounding box center [876, 251] width 112 height 49
type input "50"
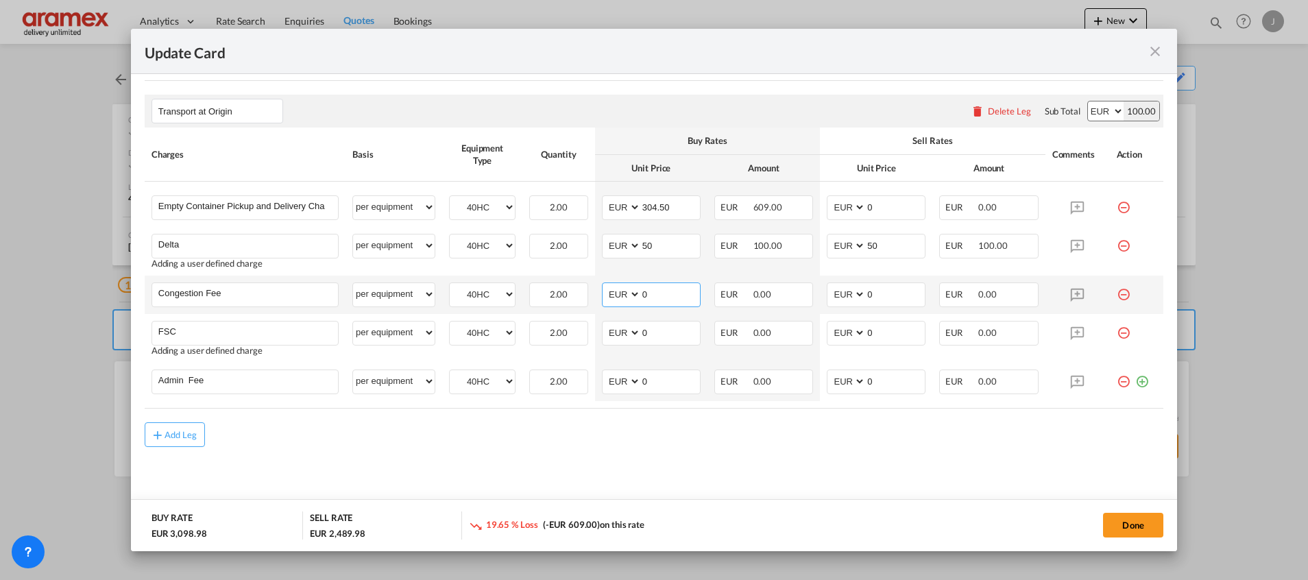
drag, startPoint x: 661, startPoint y: 293, endPoint x: 597, endPoint y: 281, distance: 64.8
click at [603, 289] on md-input-container "AED AFN ALL AMD ANG AOA ARS AUD AWG AZN BAM BBD BDT BGN BHD BIF BMD BND BOB BRL…" at bounding box center [651, 294] width 99 height 25
type input "17"
drag, startPoint x: 873, startPoint y: 291, endPoint x: 809, endPoint y: 268, distance: 68.5
click at [820, 284] on td "AED AFN ALL AMD ANG AOA ARS AUD AWG AZN BAM BBD BDT BGN BHD BIF BMD BND BOB BRL…" at bounding box center [876, 295] width 112 height 38
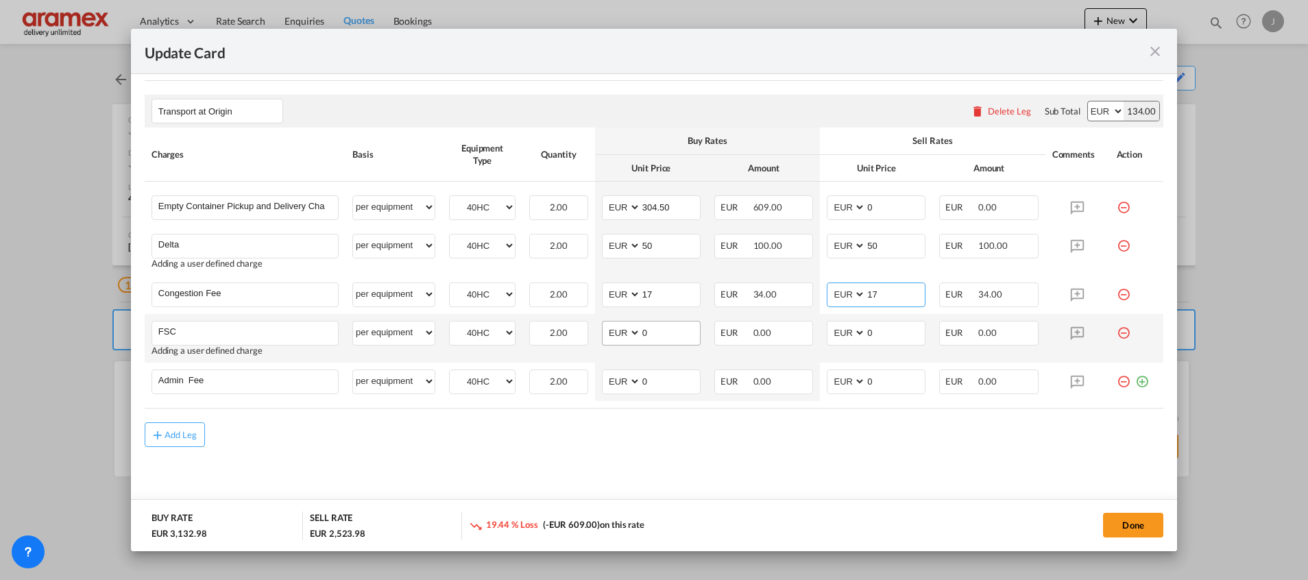
type input "17"
drag, startPoint x: 631, startPoint y: 334, endPoint x: 622, endPoint y: 334, distance: 8.9
click at [622, 334] on md-input-container "AED AFN ALL AMD ANG AOA ARS AUD AWG AZN BAM BBD BDT BGN BHD BIF BMD BND BOB BRL…" at bounding box center [651, 333] width 99 height 25
paste input "€ 92.88"
click at [648, 335] on input "€ 92.88" at bounding box center [670, 332] width 59 height 21
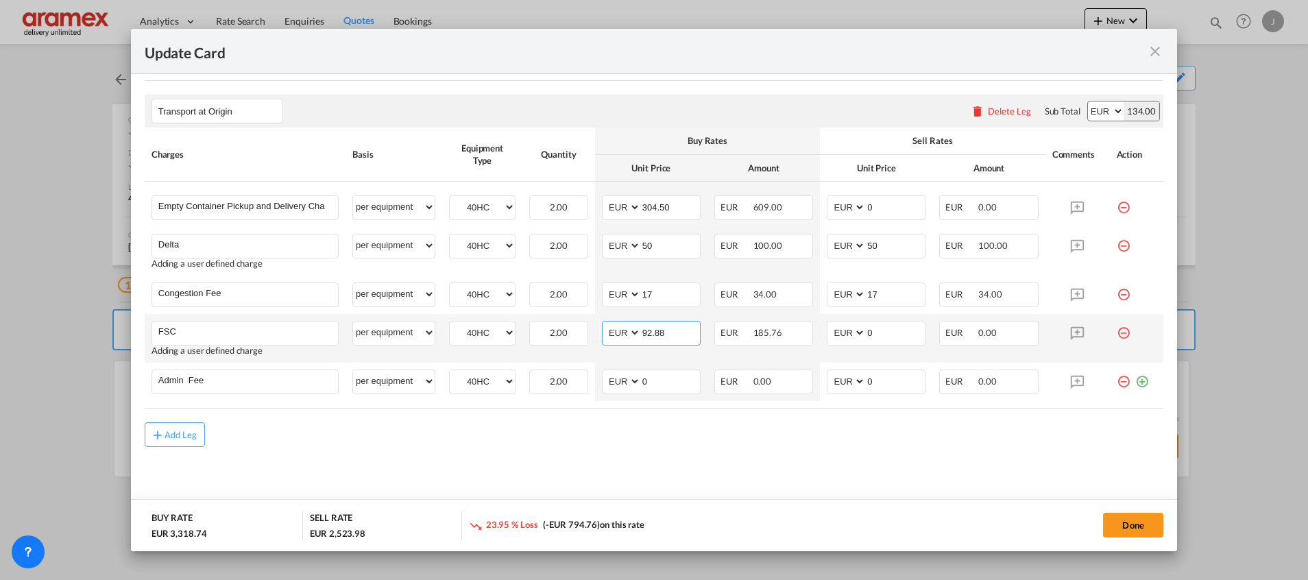
click at [658, 336] on input "92.88" at bounding box center [670, 332] width 59 height 21
type input "92.88"
drag, startPoint x: 901, startPoint y: 339, endPoint x: 845, endPoint y: 332, distance: 56.7
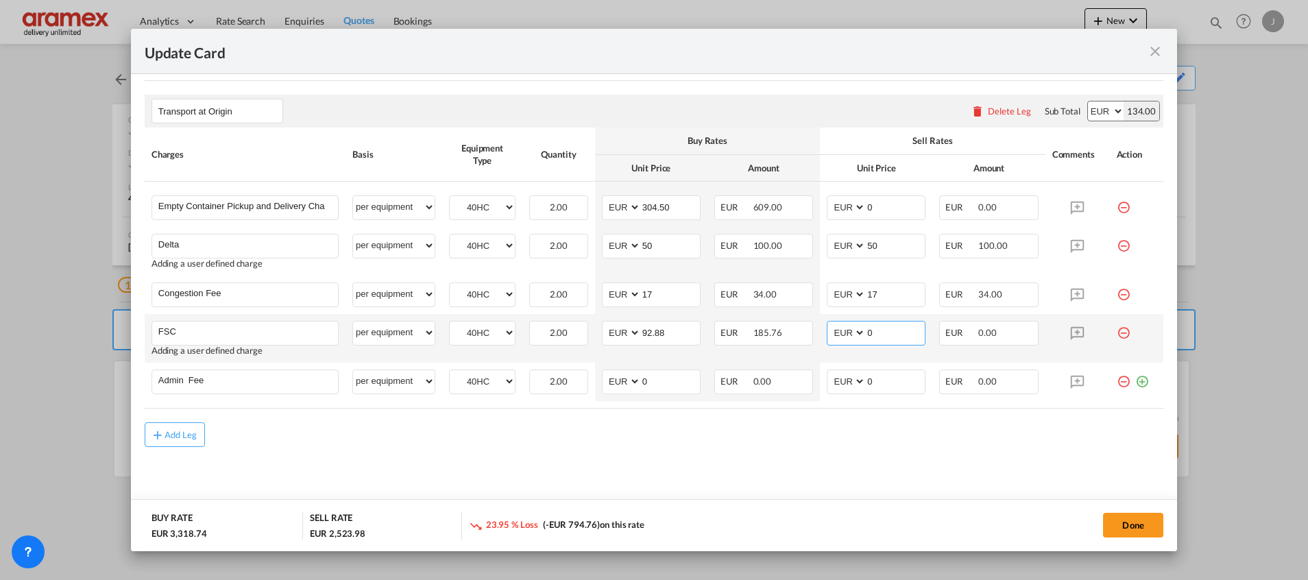
click at [845, 332] on md-input-container "AED AFN ALL AMD ANG AOA ARS AUD AWG AZN BAM BBD BDT BGN BHD BIF BMD BND BOB BRL…" at bounding box center [876, 333] width 99 height 25
paste input "92.88"
type input "92.88"
click at [653, 204] on input "304.50" at bounding box center [670, 206] width 59 height 21
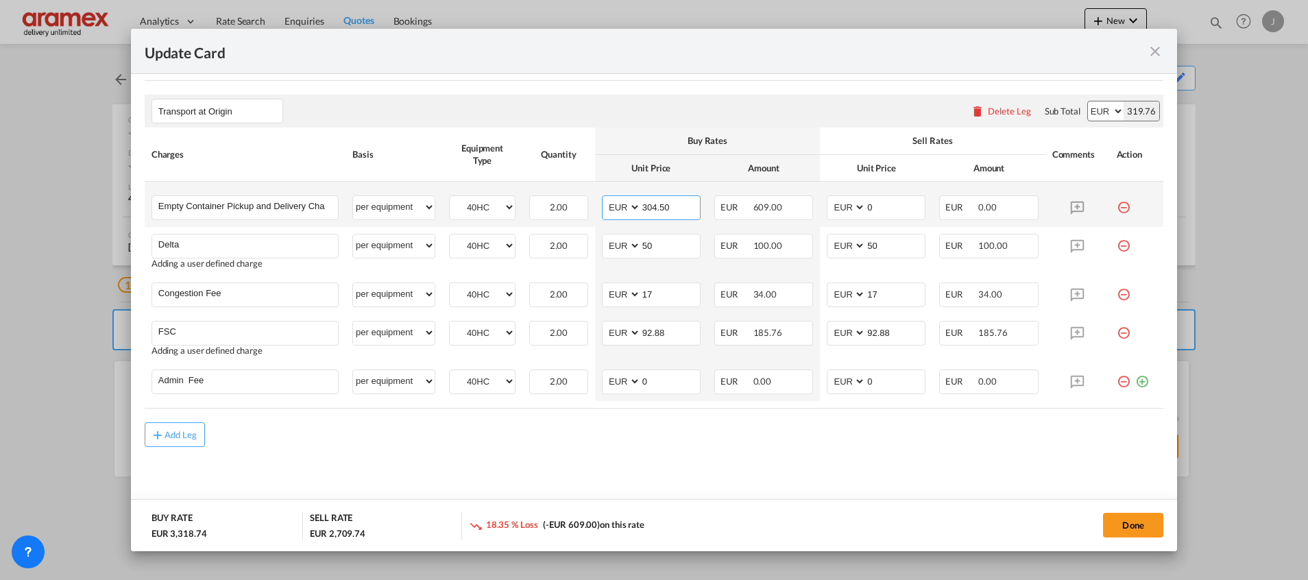
click at [653, 204] on input "304.50" at bounding box center [670, 206] width 59 height 21
drag, startPoint x: 837, startPoint y: 206, endPoint x: 829, endPoint y: 206, distance: 8.2
click at [829, 206] on md-input-container "AED AFN ALL AMD ANG AOA ARS AUD AWG AZN BAM BBD BDT BGN BHD BIF BMD BND BOB BRL…" at bounding box center [876, 207] width 99 height 25
paste input "304.5"
type input "304.50"
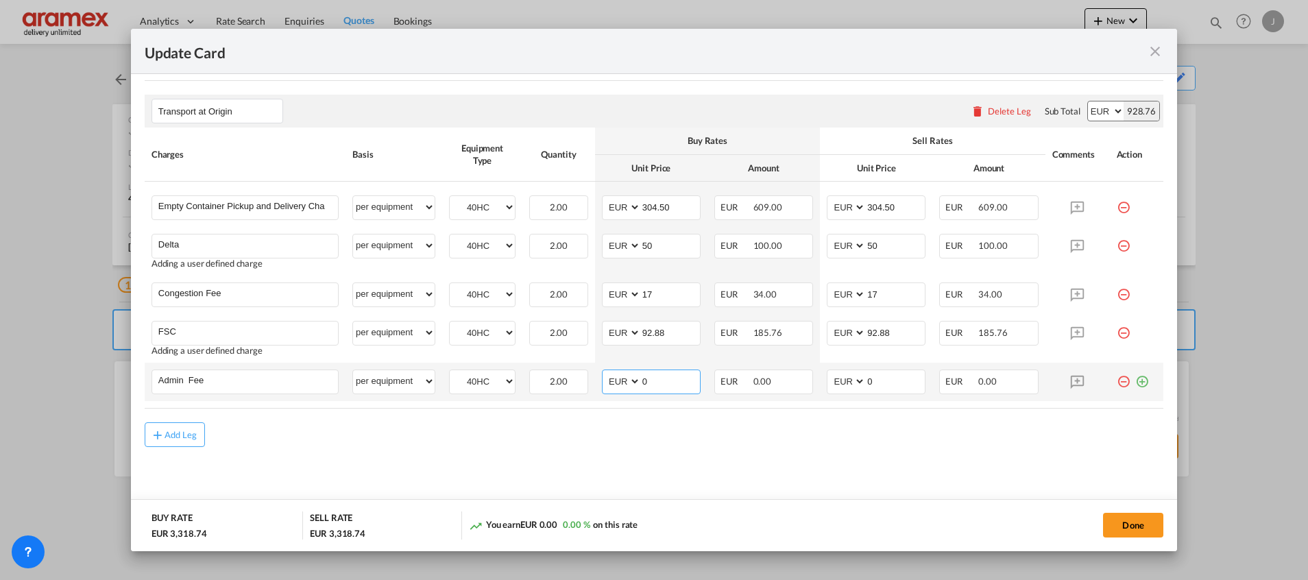
drag, startPoint x: 657, startPoint y: 378, endPoint x: 633, endPoint y: 374, distance: 23.7
click at [633, 374] on md-input-container "AED AFN ALL AMD ANG AOA ARS AUD AWG AZN BAM BBD BDT BGN BHD BIF BMD BND BOB BRL…" at bounding box center [651, 382] width 99 height 25
click at [650, 386] on input "0" at bounding box center [670, 380] width 59 height 21
click at [622, 377] on md-input-container "AED AFN ALL AMD ANG AOA ARS AUD AWG AZN BAM BBD BDT BGN BHD BIF BMD BND BOB BRL…" at bounding box center [651, 382] width 99 height 25
click at [653, 383] on input "14.50" at bounding box center [670, 380] width 59 height 21
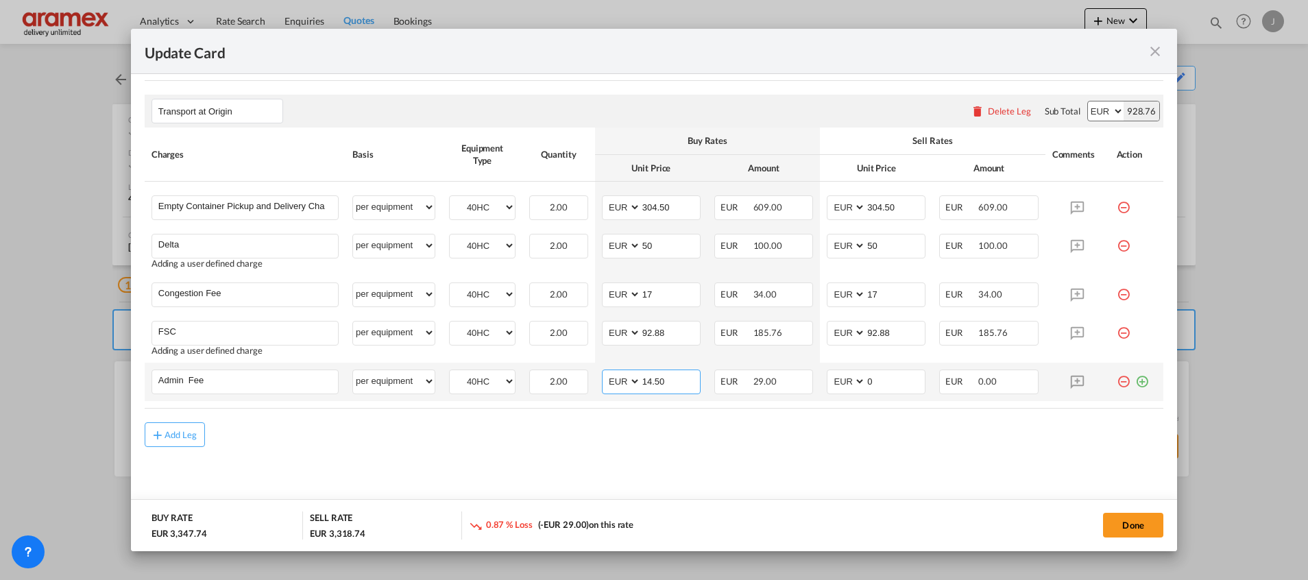
click at [653, 383] on input "14.50" at bounding box center [670, 380] width 59 height 21
type input "14.50"
click at [831, 378] on md-input-container "AED AFN ALL AMD ANG AOA ARS AUD AWG AZN BAM BBD BDT BGN BHD BIF BMD BND BOB BRL…" at bounding box center [876, 382] width 99 height 25
paste input "14.5"
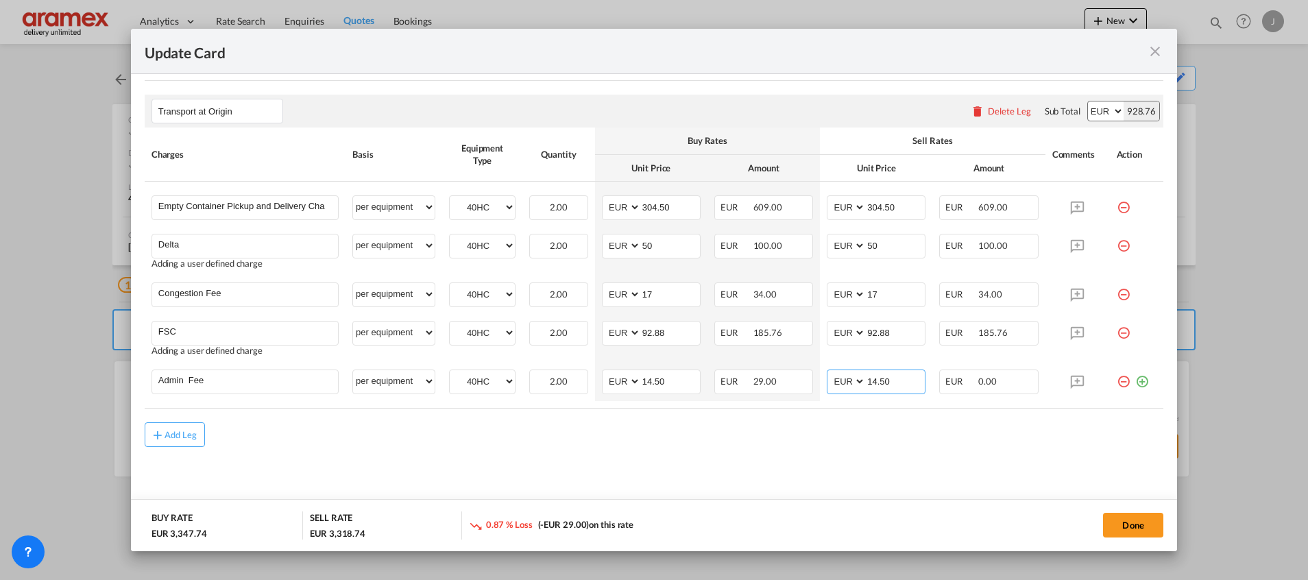
type input "14.50"
click at [808, 453] on md-content "Main Freight Please enter leg name Leg Name Already Exists Delete Leg Sub Total…" at bounding box center [654, 51] width 1019 height 936
click at [1136, 529] on button "Done" at bounding box center [1133, 525] width 60 height 25
type input "304.5"
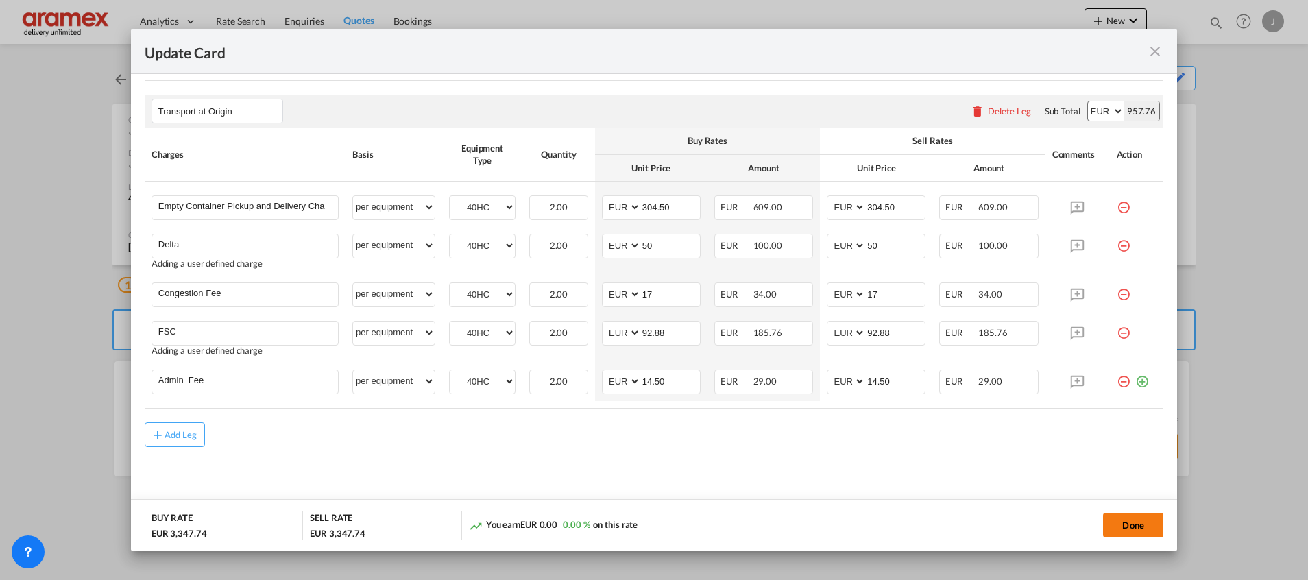
type input "14.5"
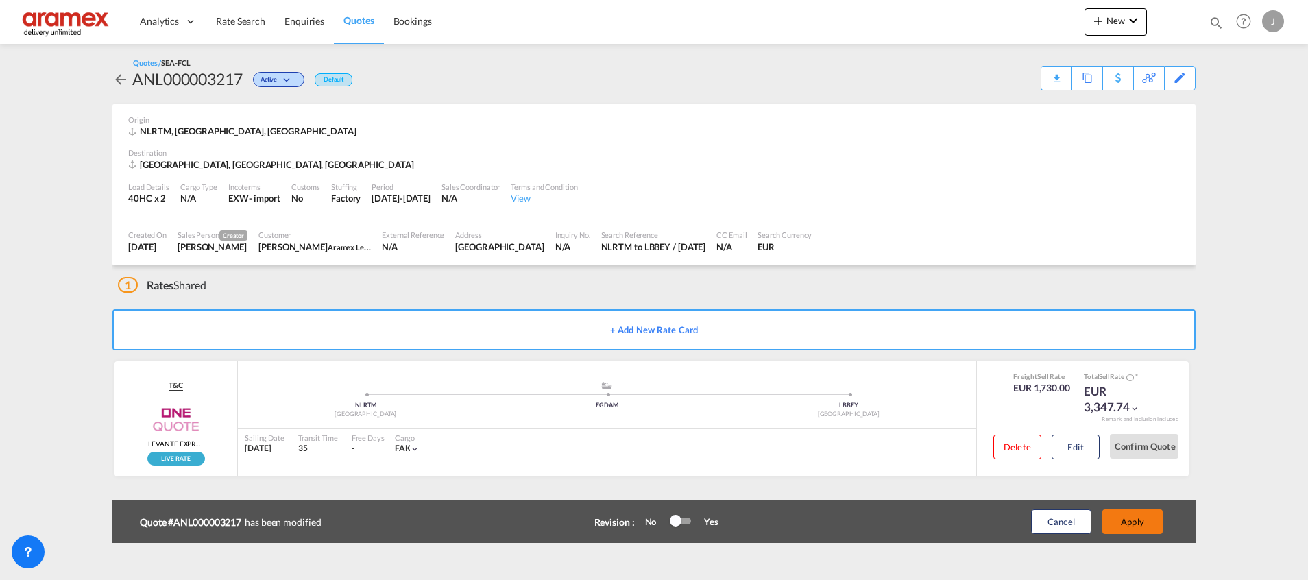
click at [1139, 522] on button "Apply" at bounding box center [1132, 521] width 60 height 25
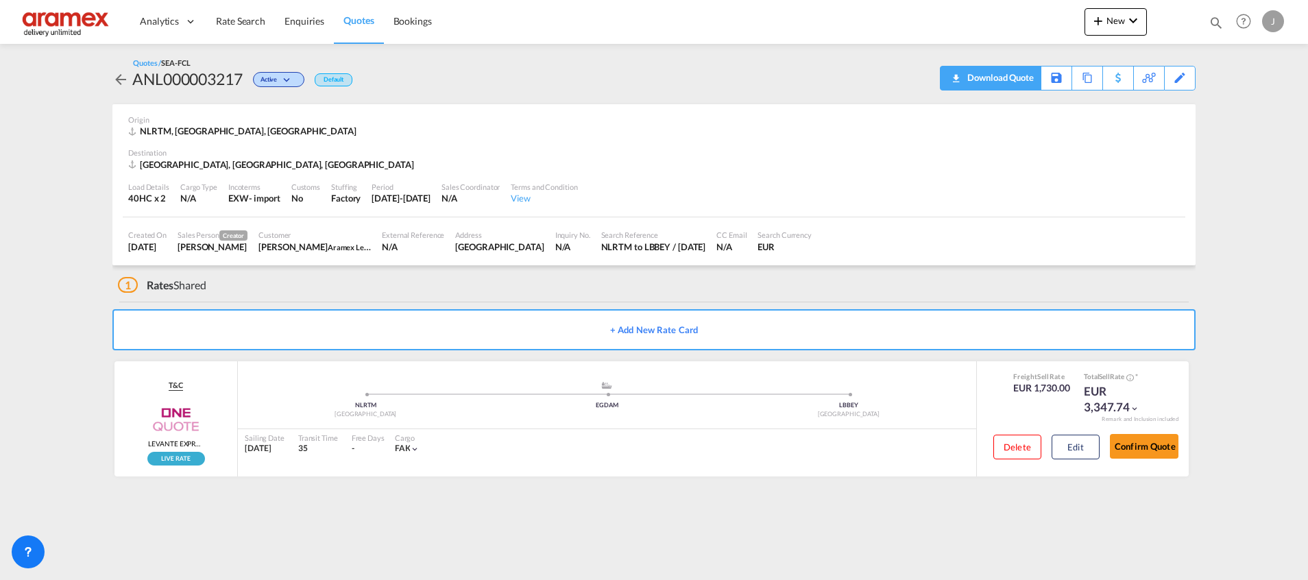
click at [1019, 74] on div "Download Quote" at bounding box center [999, 77] width 70 height 22
